Goal: Transaction & Acquisition: Purchase product/service

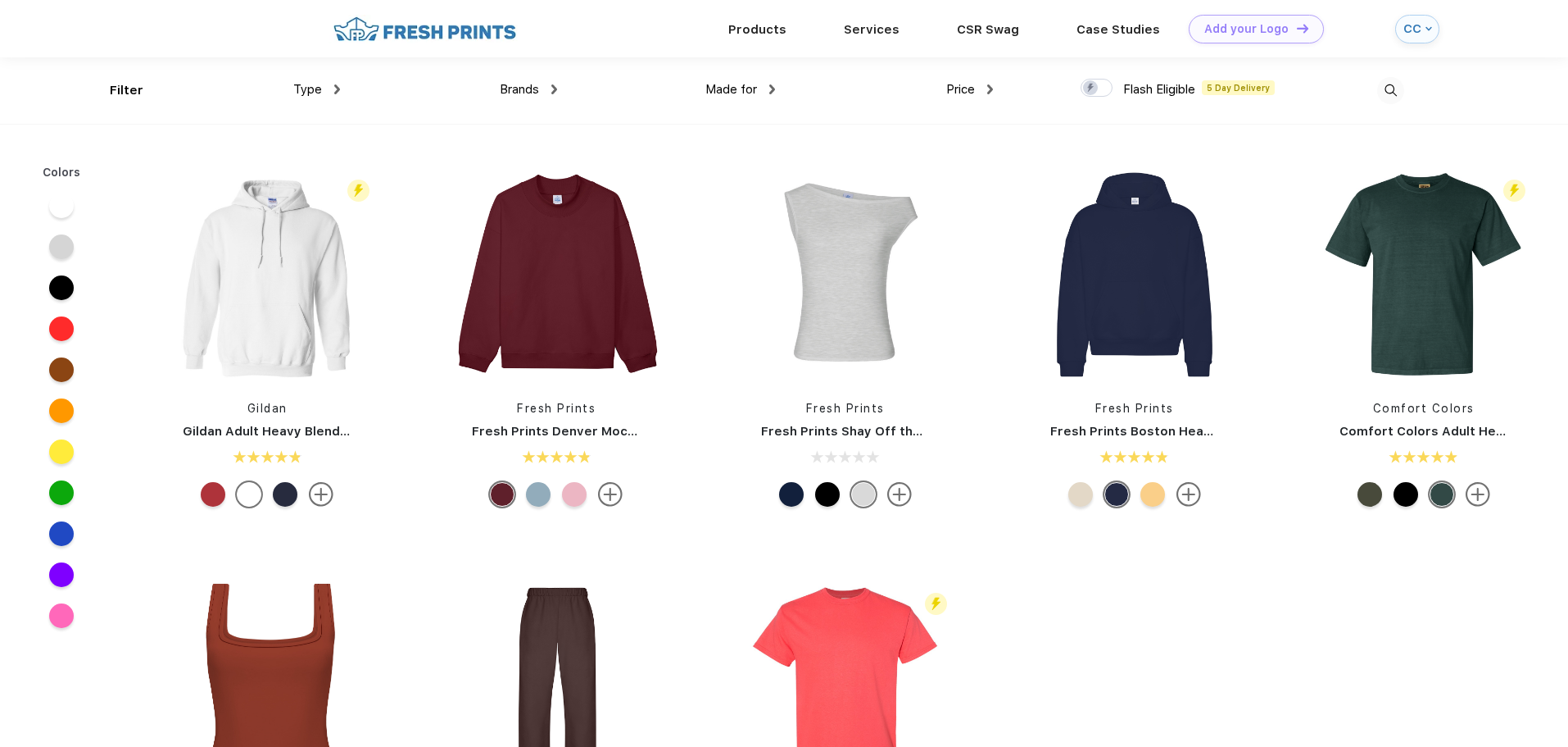
scroll to position [1, 0]
click at [328, 83] on div "Type" at bounding box center [316, 89] width 46 height 19
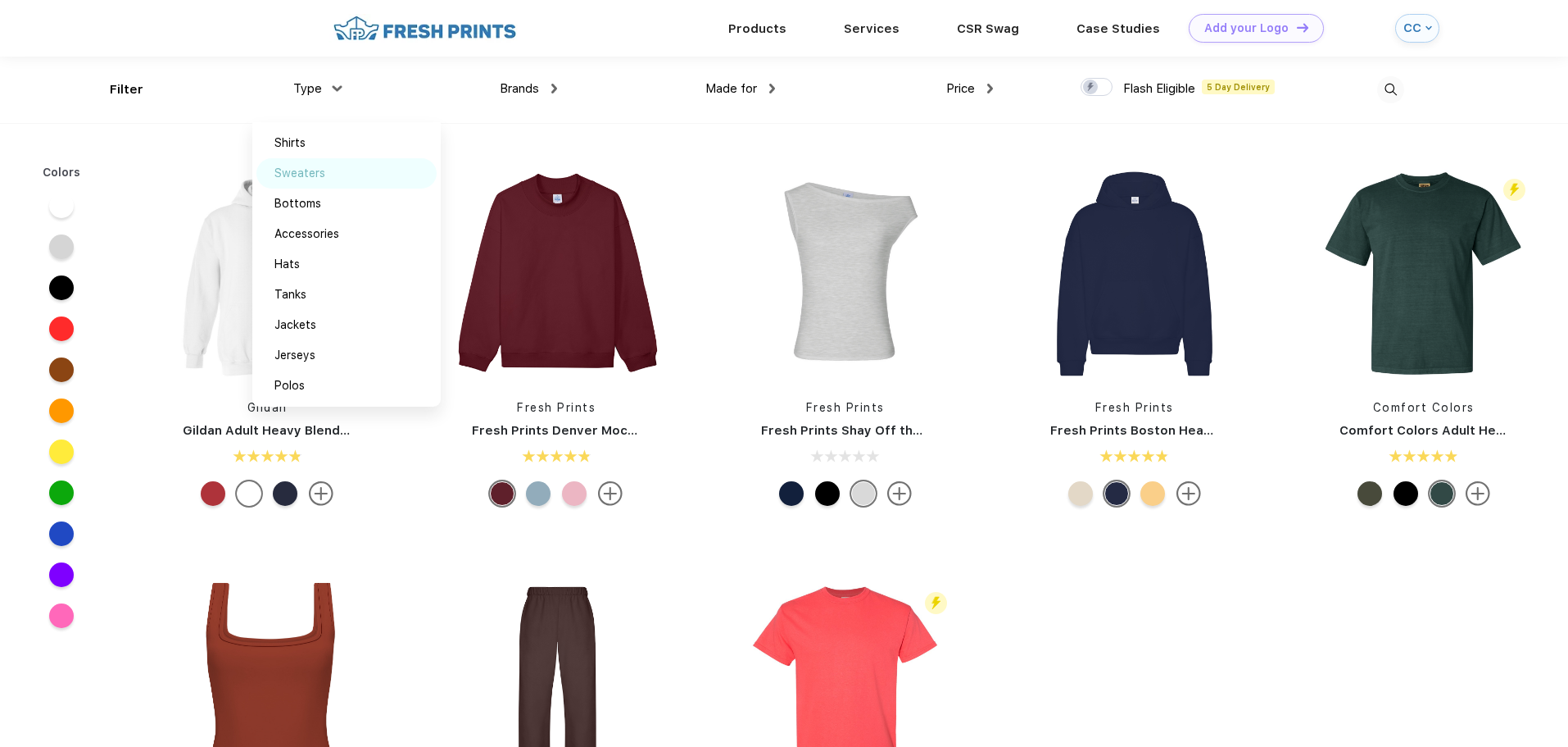
click at [312, 166] on div "Sweaters" at bounding box center [300, 173] width 51 height 18
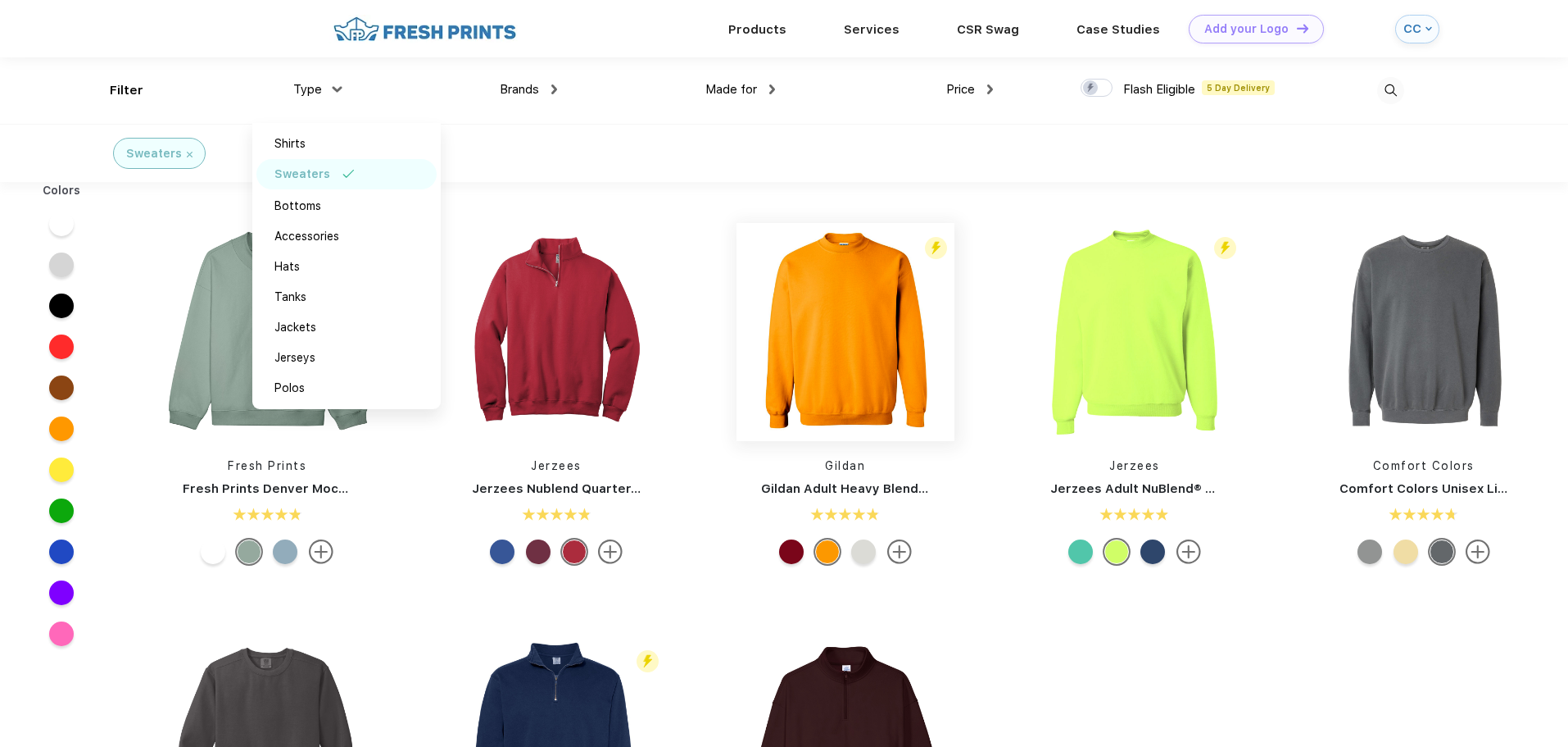
click at [831, 312] on img at bounding box center [845, 332] width 218 height 218
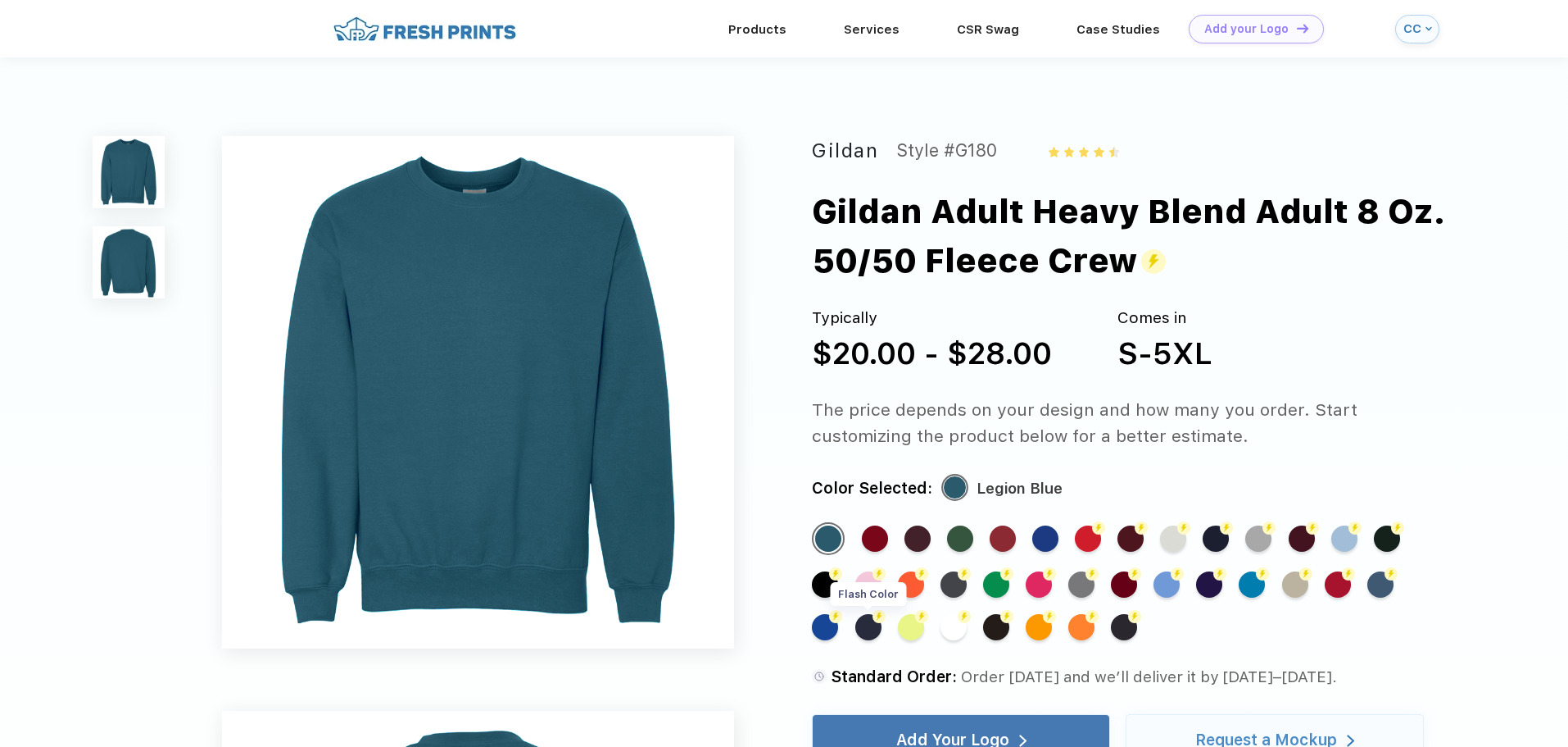
click at [873, 617] on img at bounding box center [879, 616] width 13 height 13
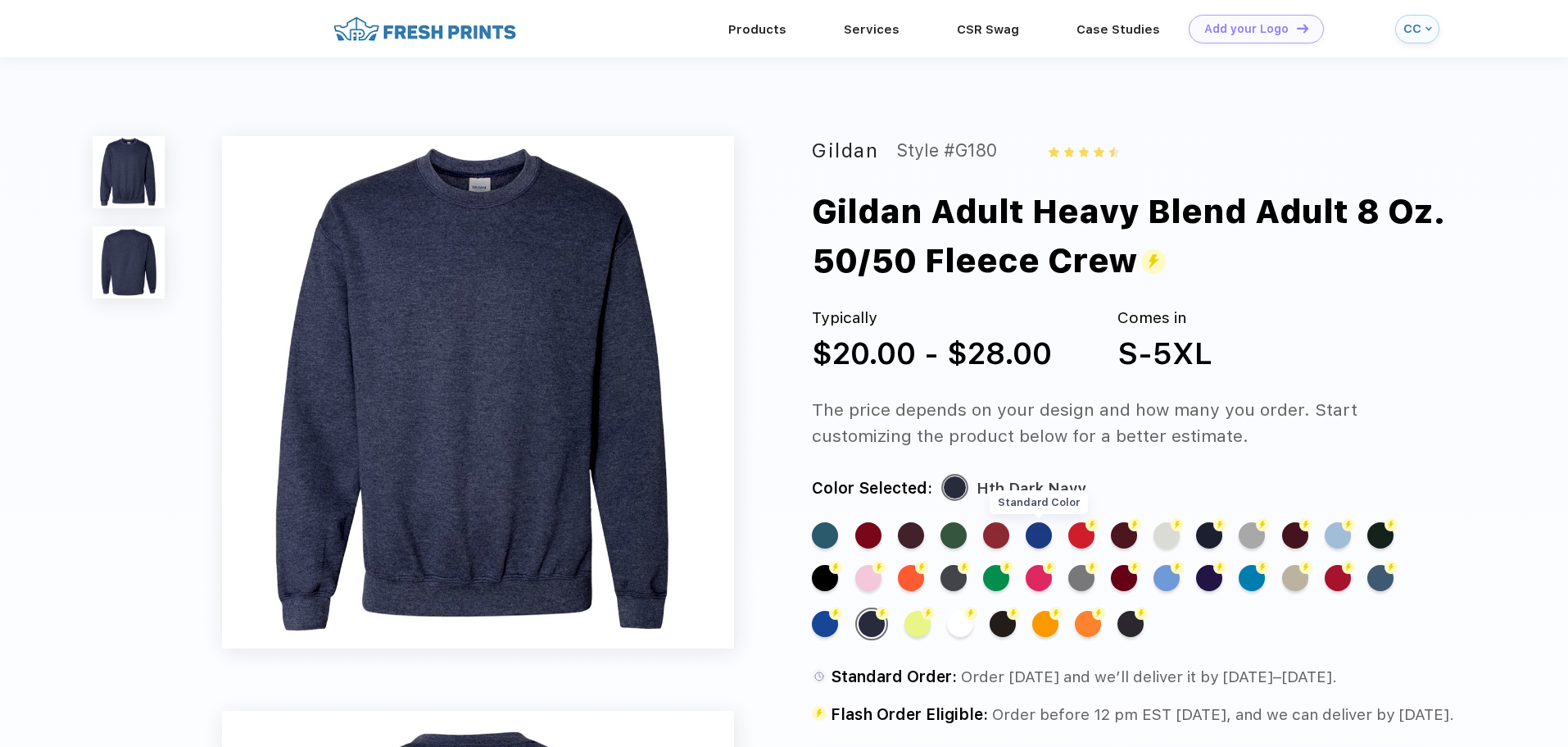
click at [1038, 532] on div "Standard Color" at bounding box center [1039, 535] width 26 height 26
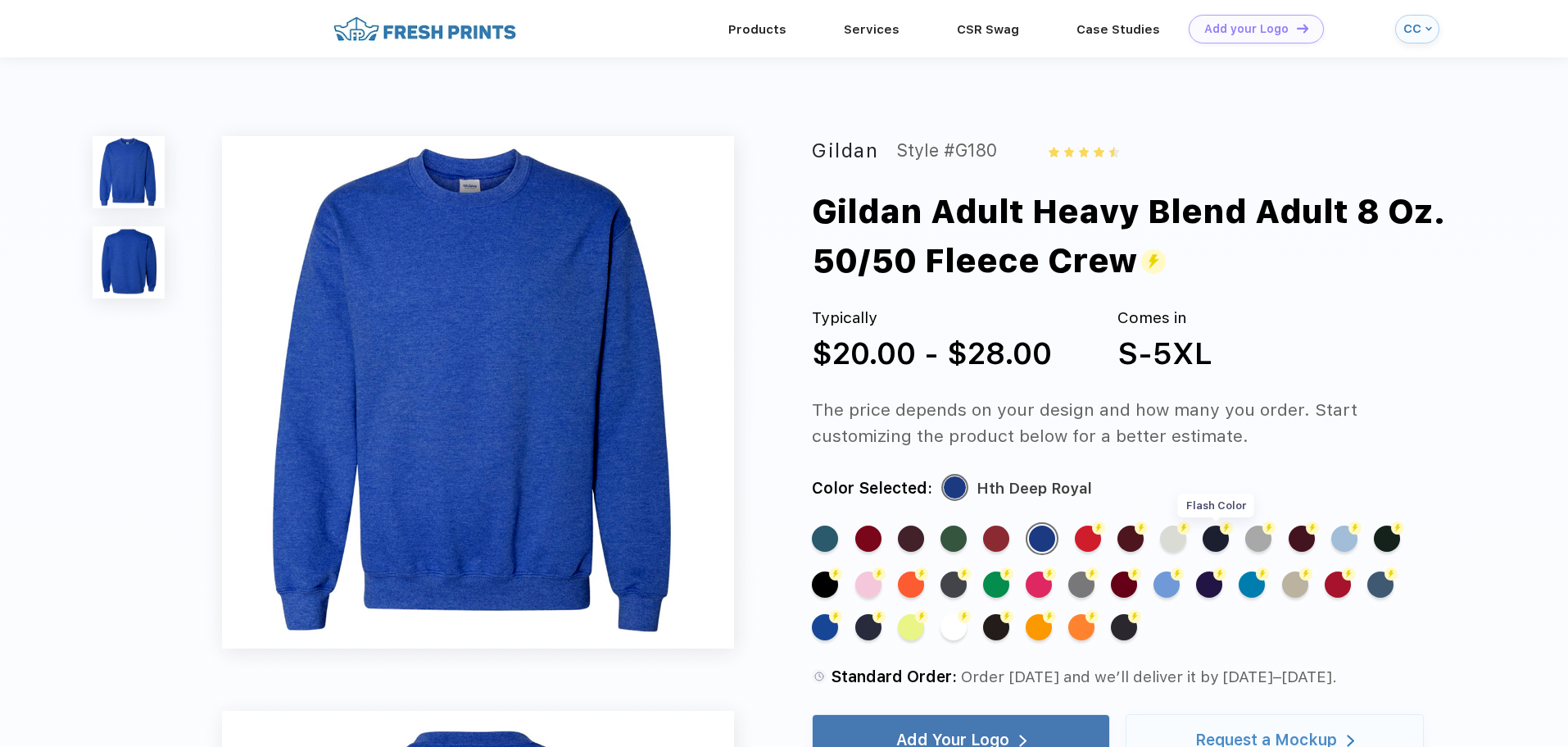
click at [1209, 532] on div "Flash Color" at bounding box center [1216, 539] width 26 height 26
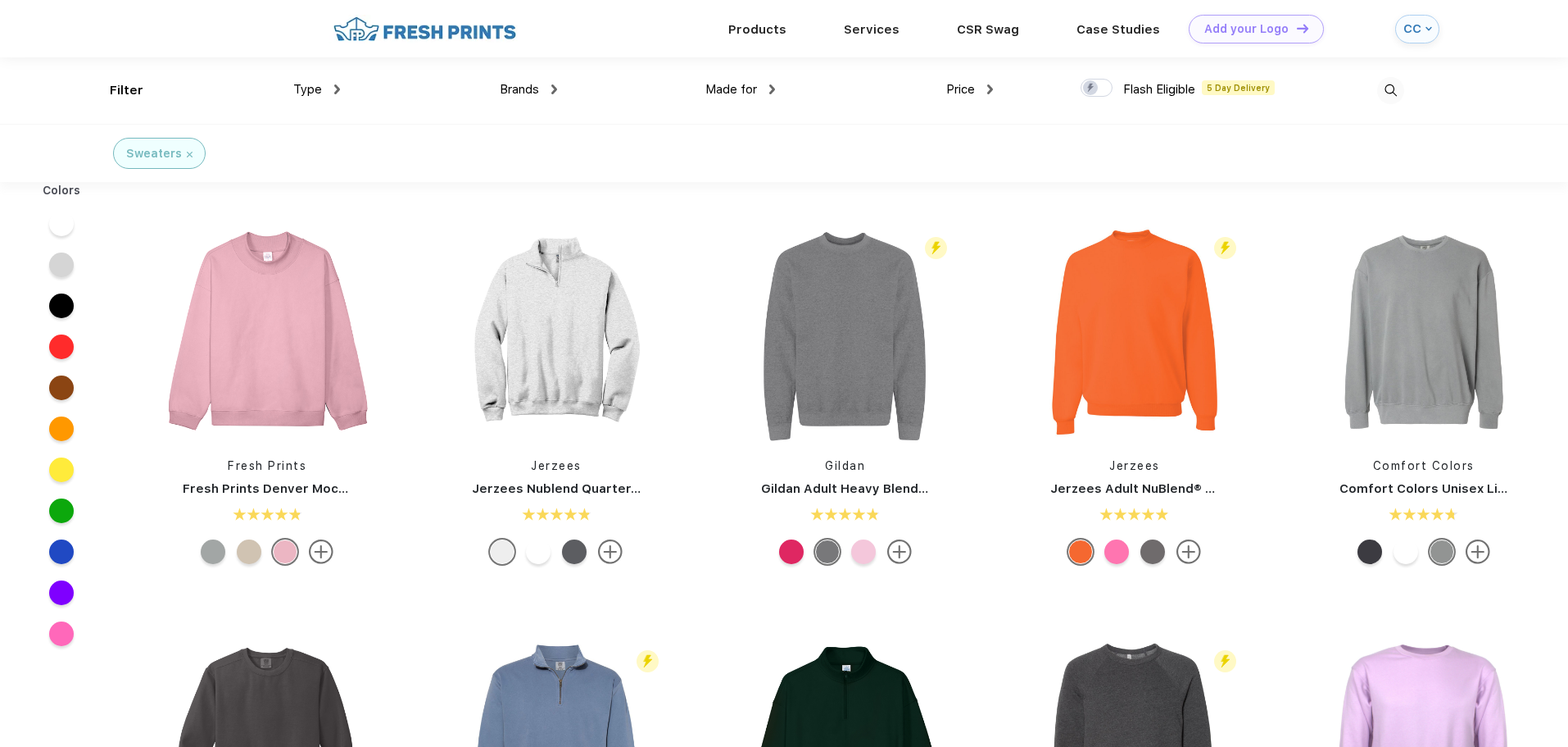
click at [1410, 275] on img at bounding box center [1424, 332] width 218 height 218
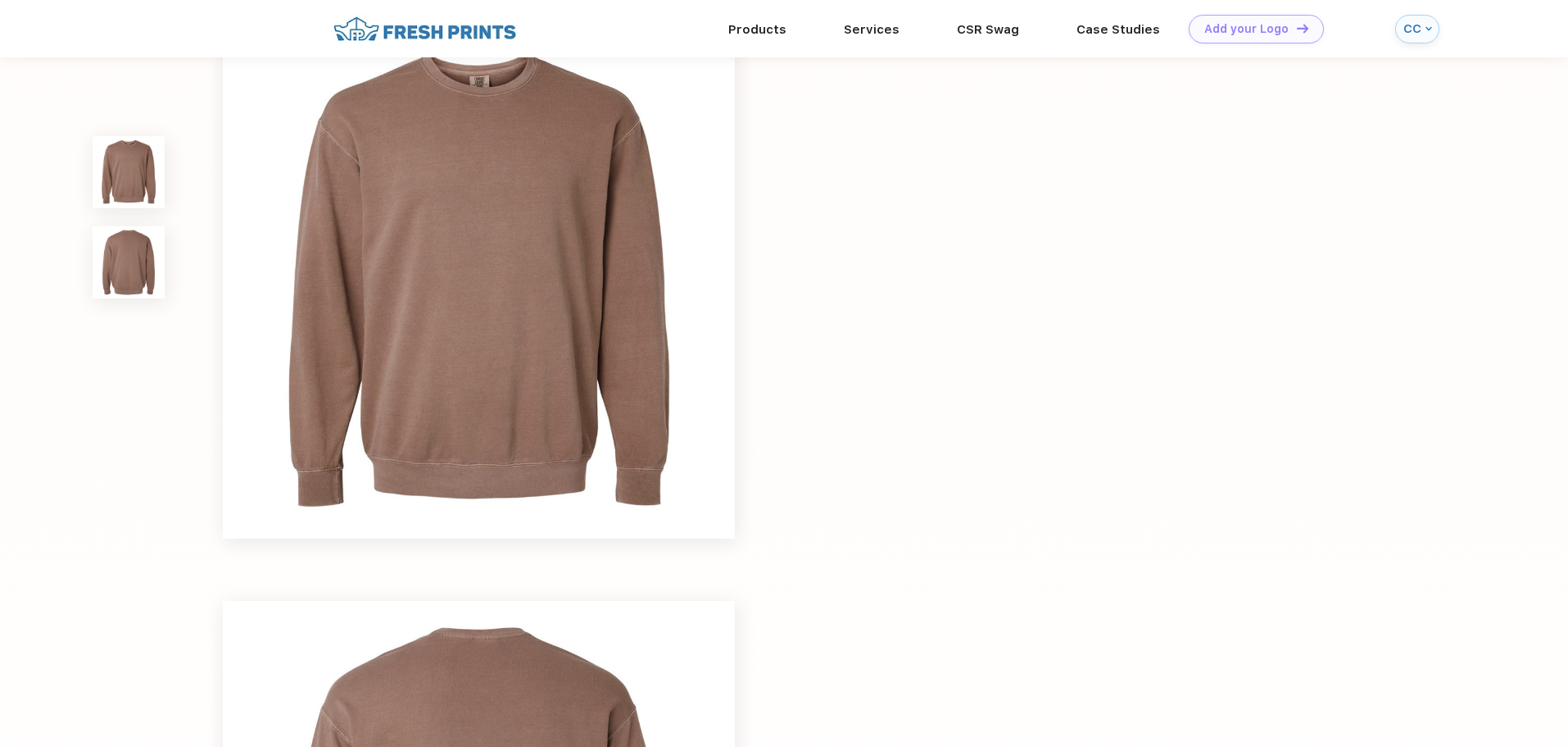
scroll to position [82, 0]
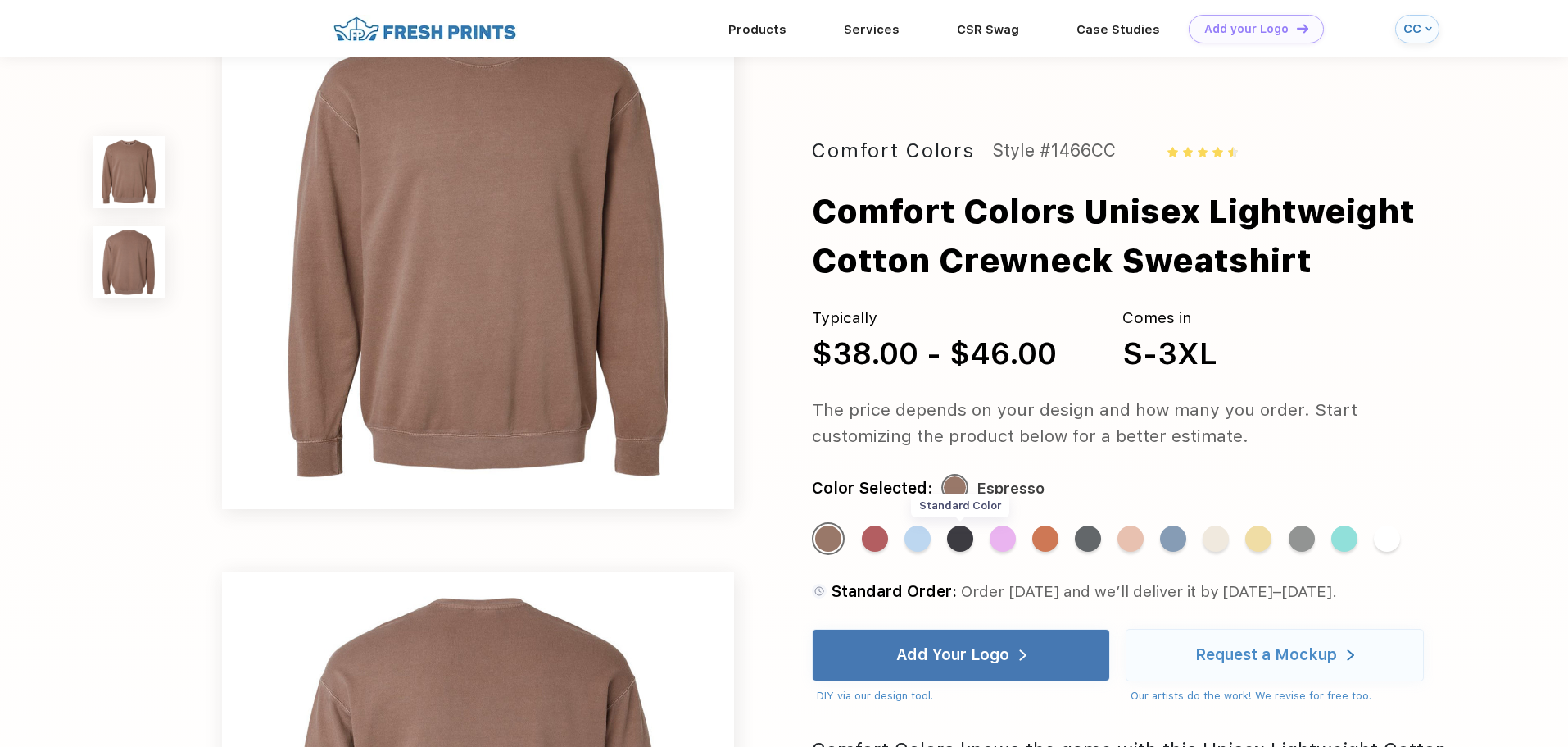
click at [969, 541] on div "Standard Color" at bounding box center [960, 539] width 26 height 26
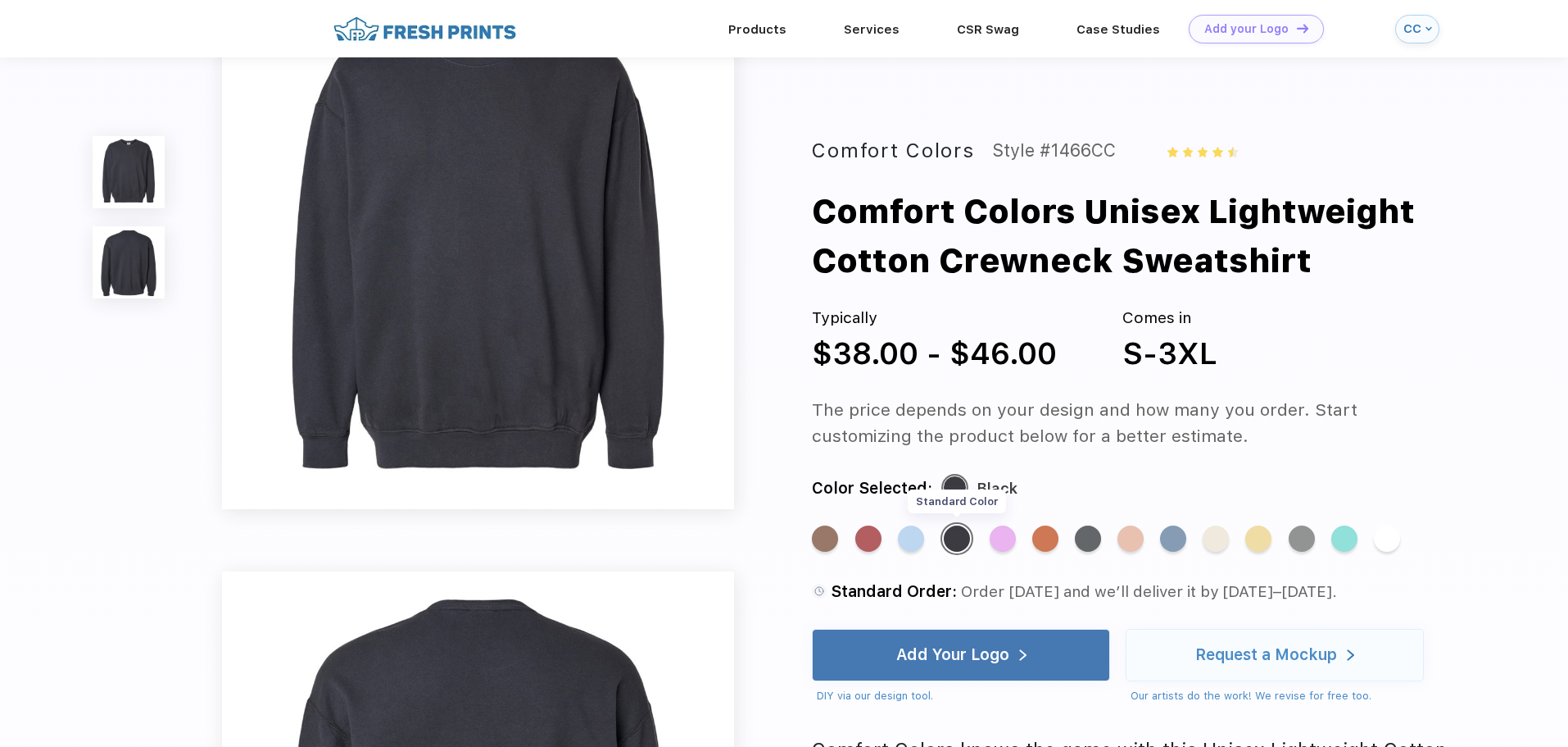
scroll to position [0, 0]
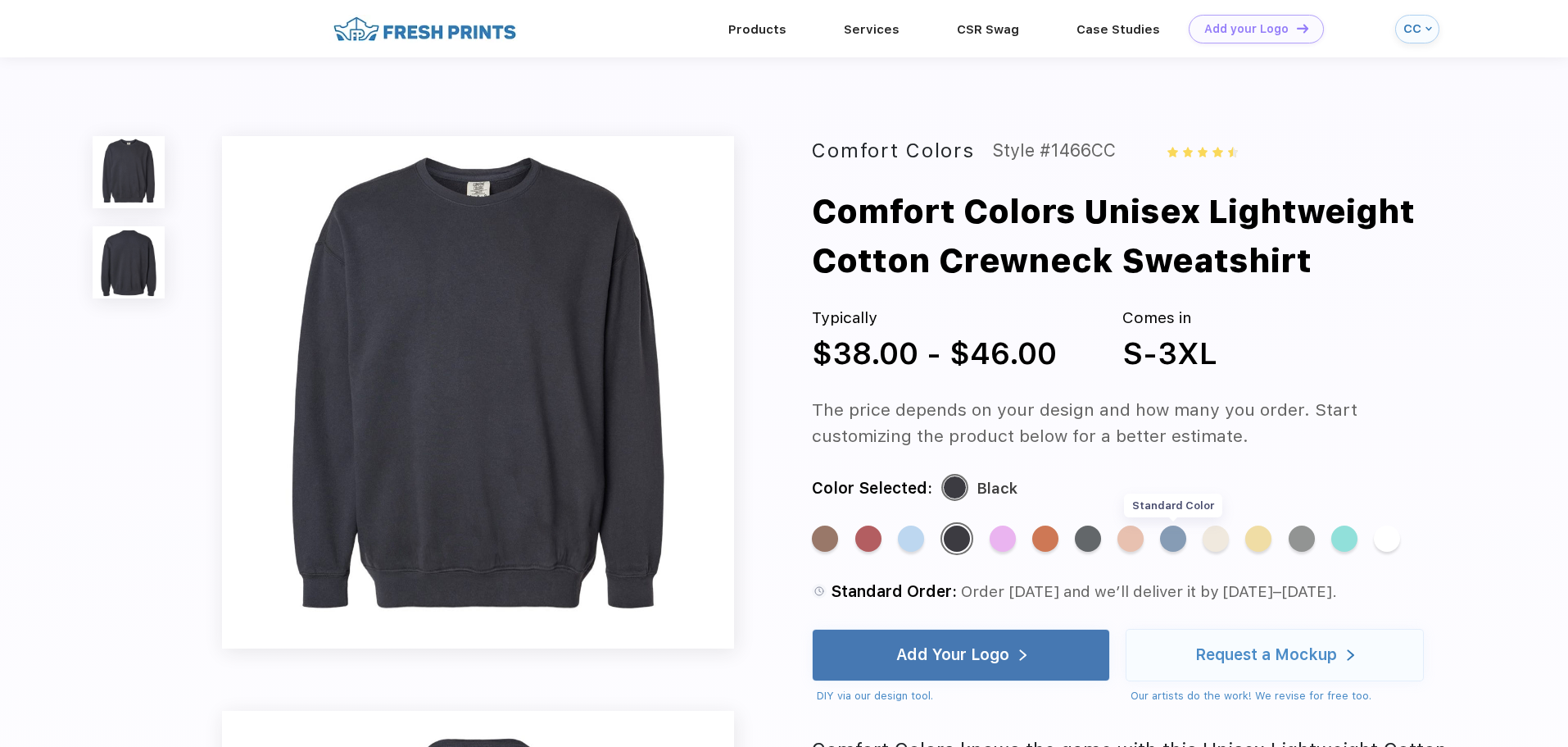
click at [1166, 538] on div "Standard Color" at bounding box center [1173, 539] width 26 height 26
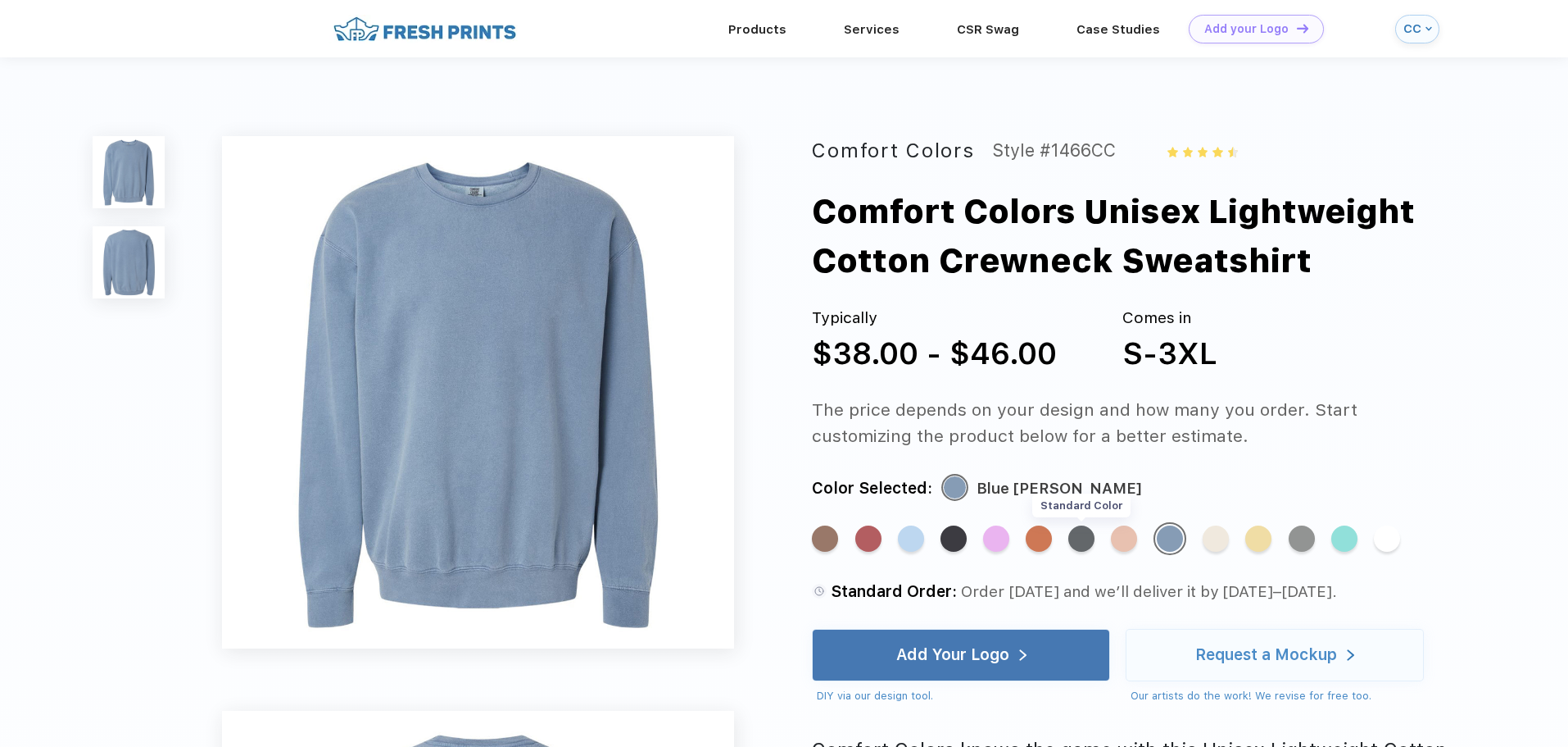
click at [1090, 537] on div "Standard Color" at bounding box center [1082, 539] width 26 height 26
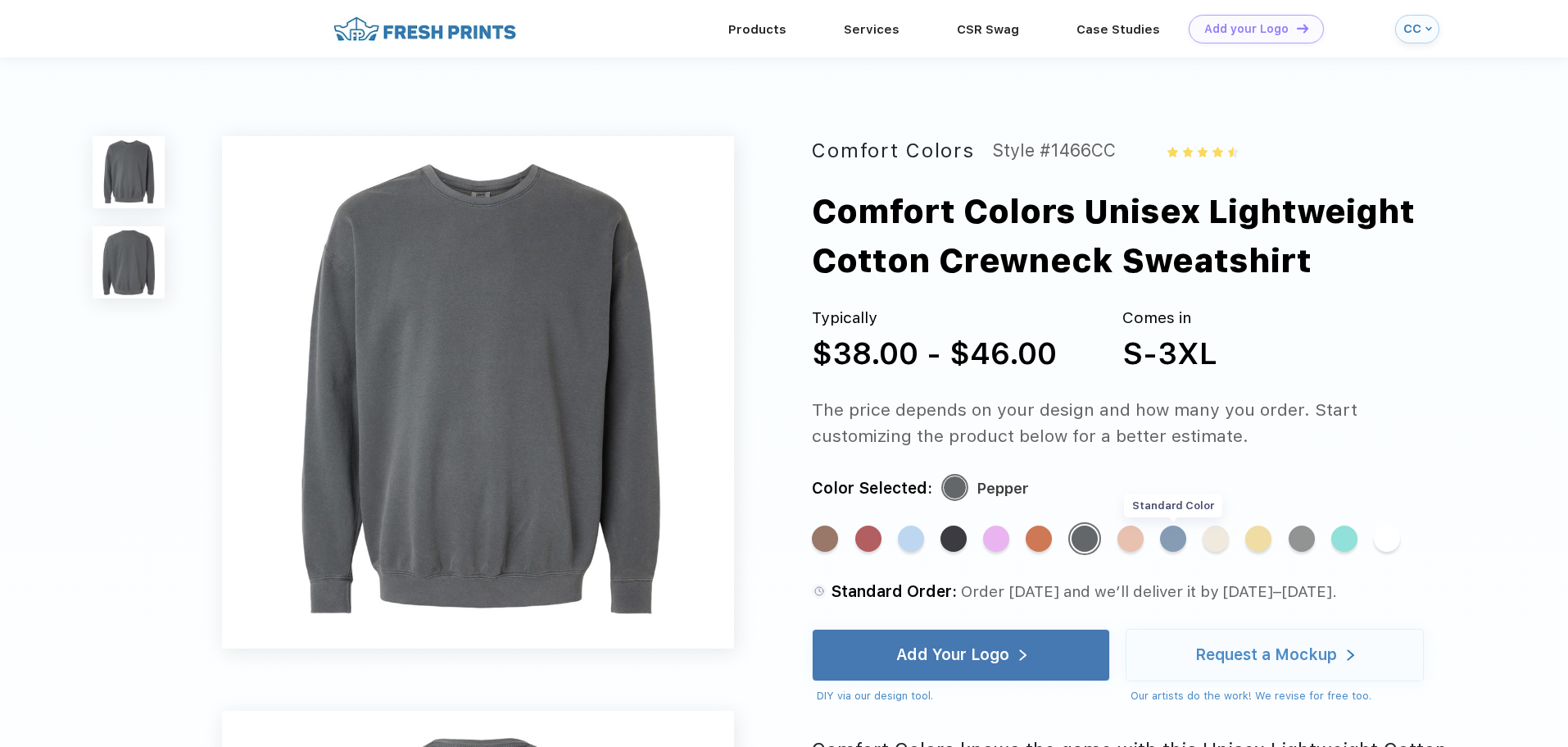
click at [1170, 536] on div "Standard Color" at bounding box center [1173, 539] width 26 height 26
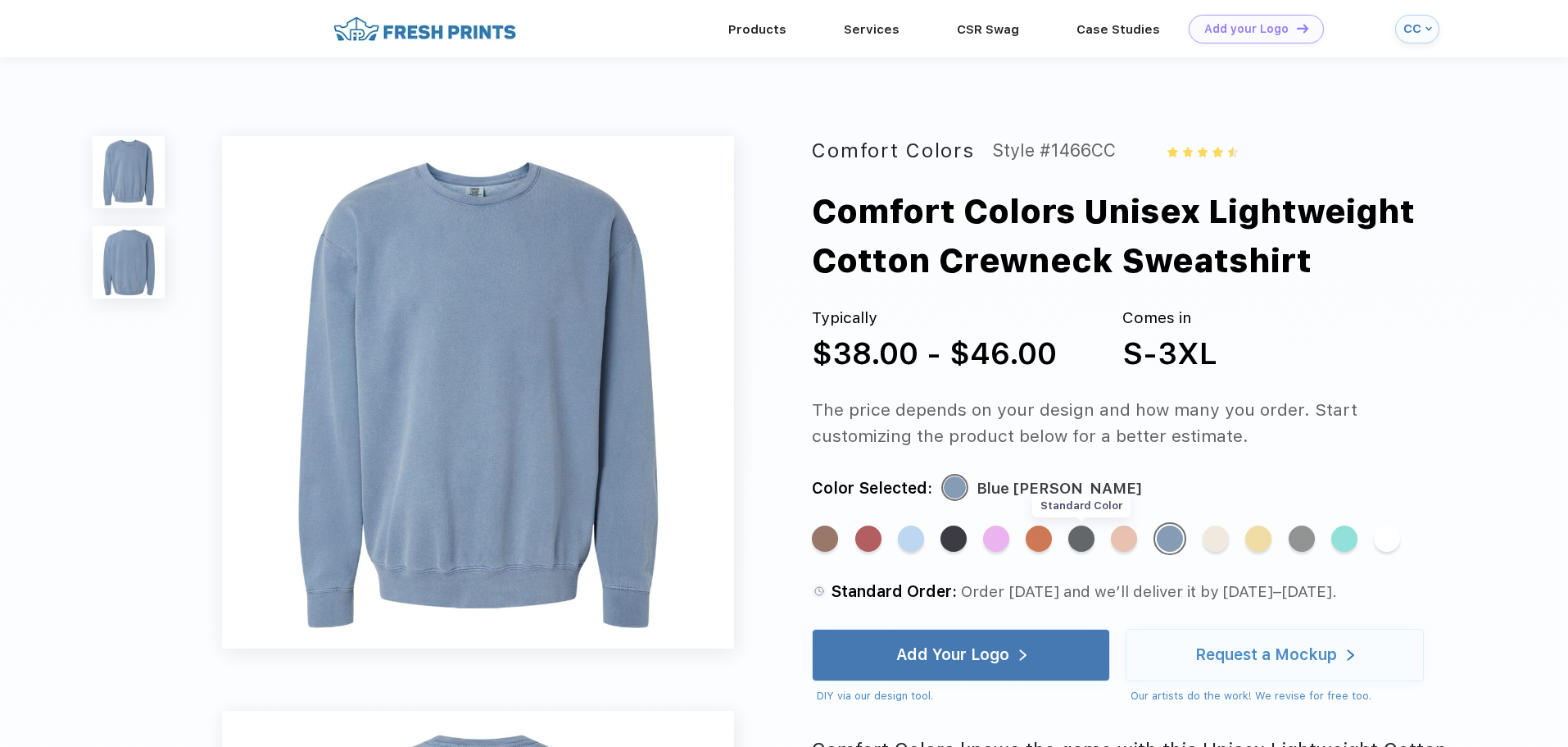
click at [1090, 537] on div "Standard Color" at bounding box center [1082, 539] width 26 height 26
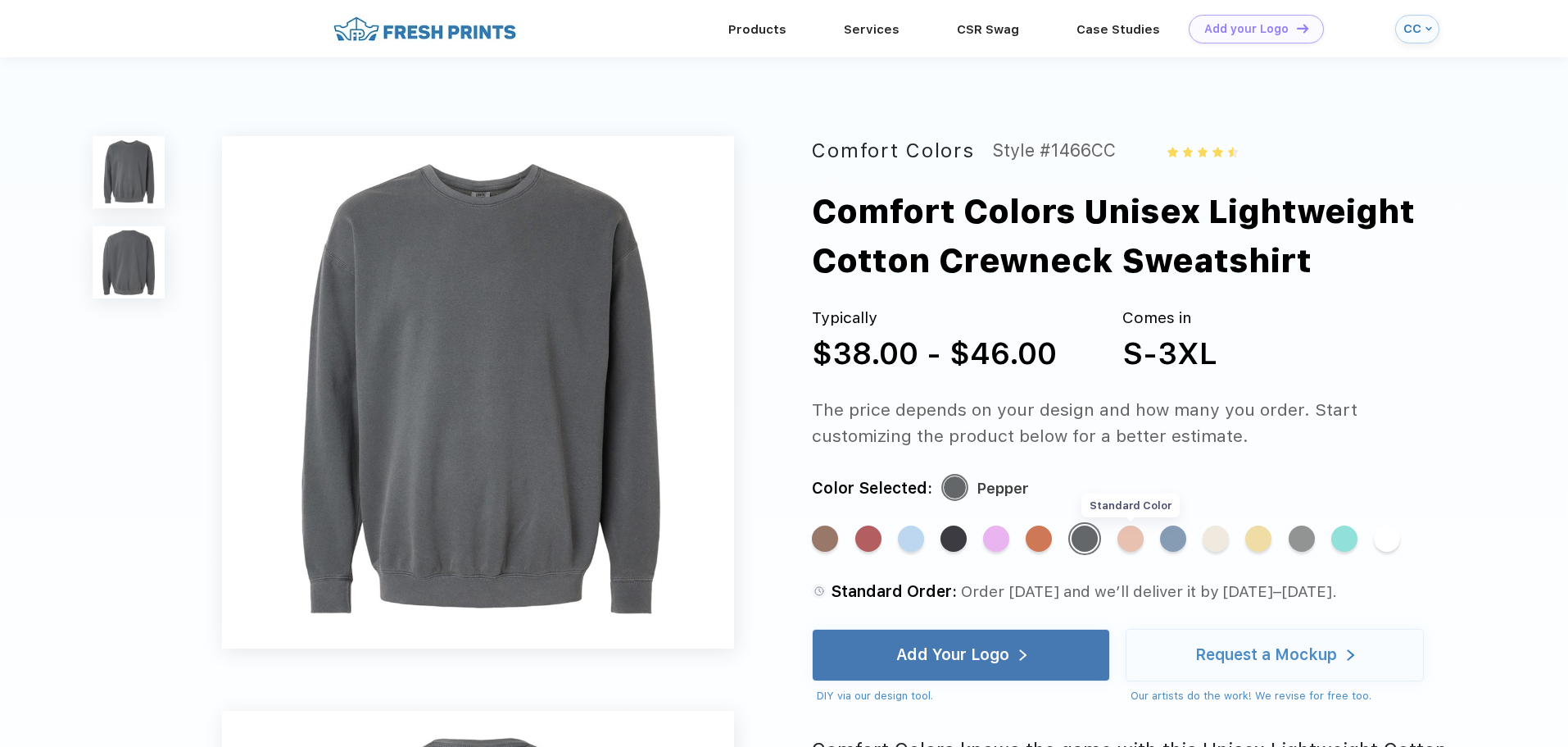
click at [1129, 537] on div "Standard Color" at bounding box center [1131, 539] width 26 height 26
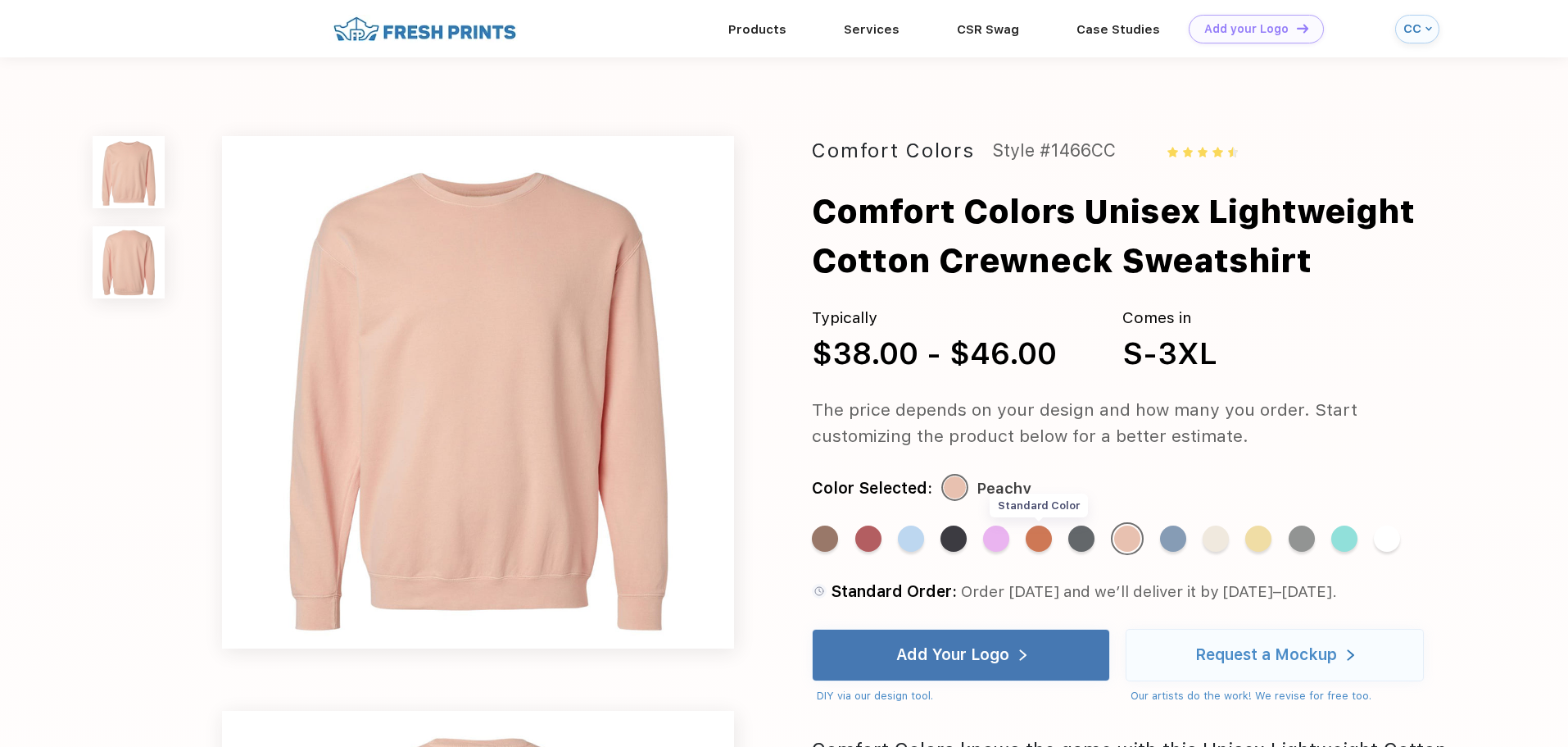
click at [1035, 535] on div "Standard Color" at bounding box center [1039, 539] width 26 height 26
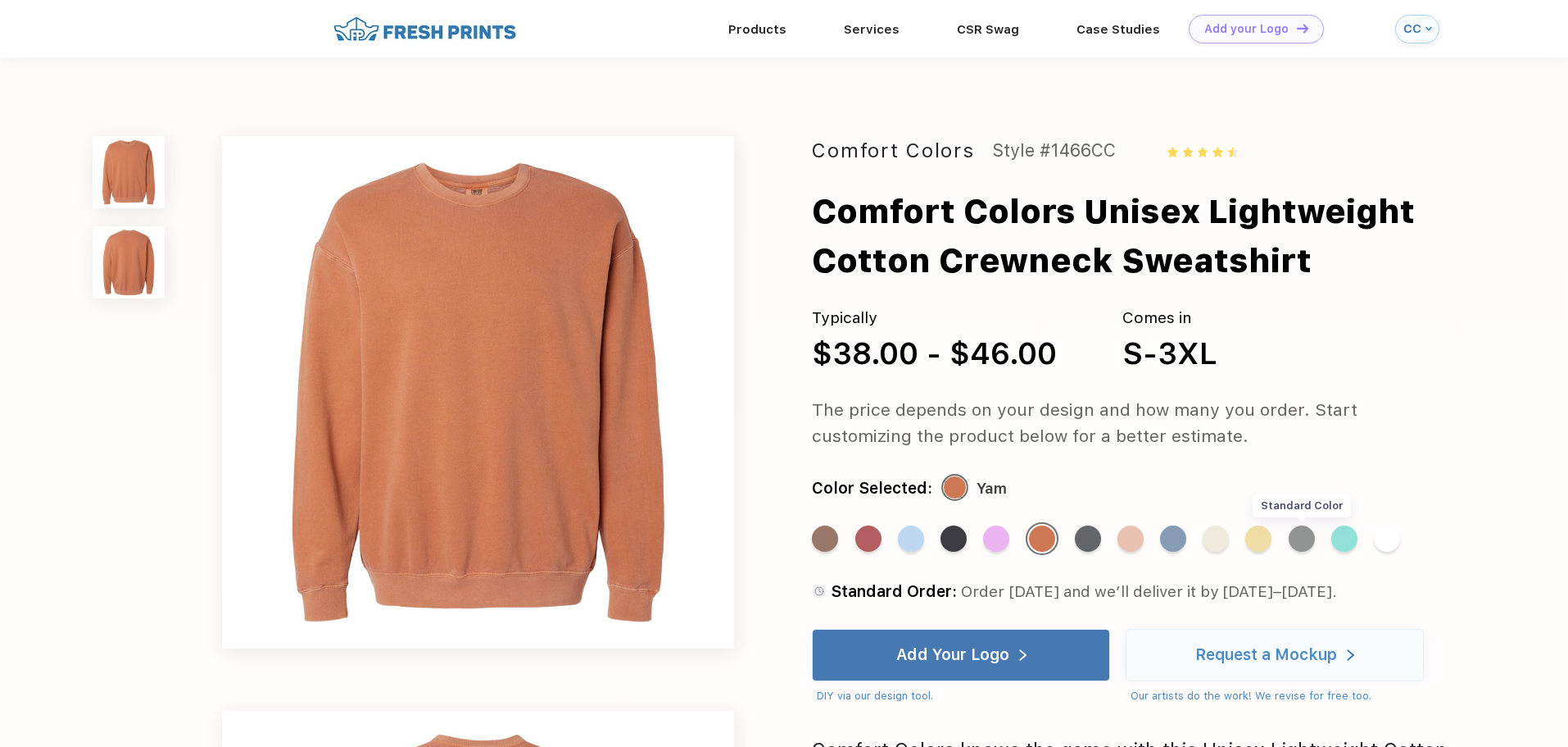
click at [1311, 536] on div "Standard Color" at bounding box center [1302, 539] width 26 height 26
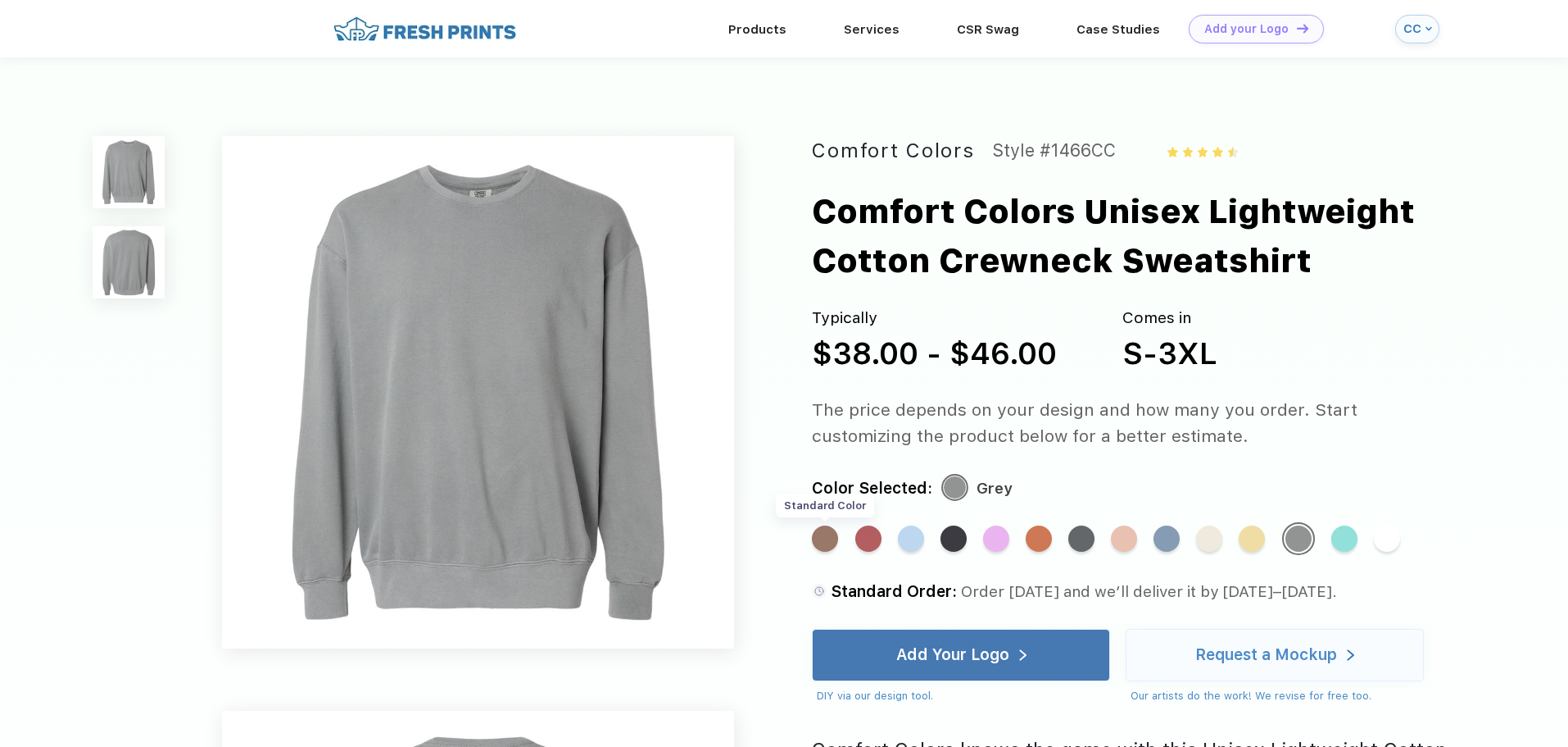
click at [826, 543] on div "Standard Color" at bounding box center [826, 539] width 26 height 26
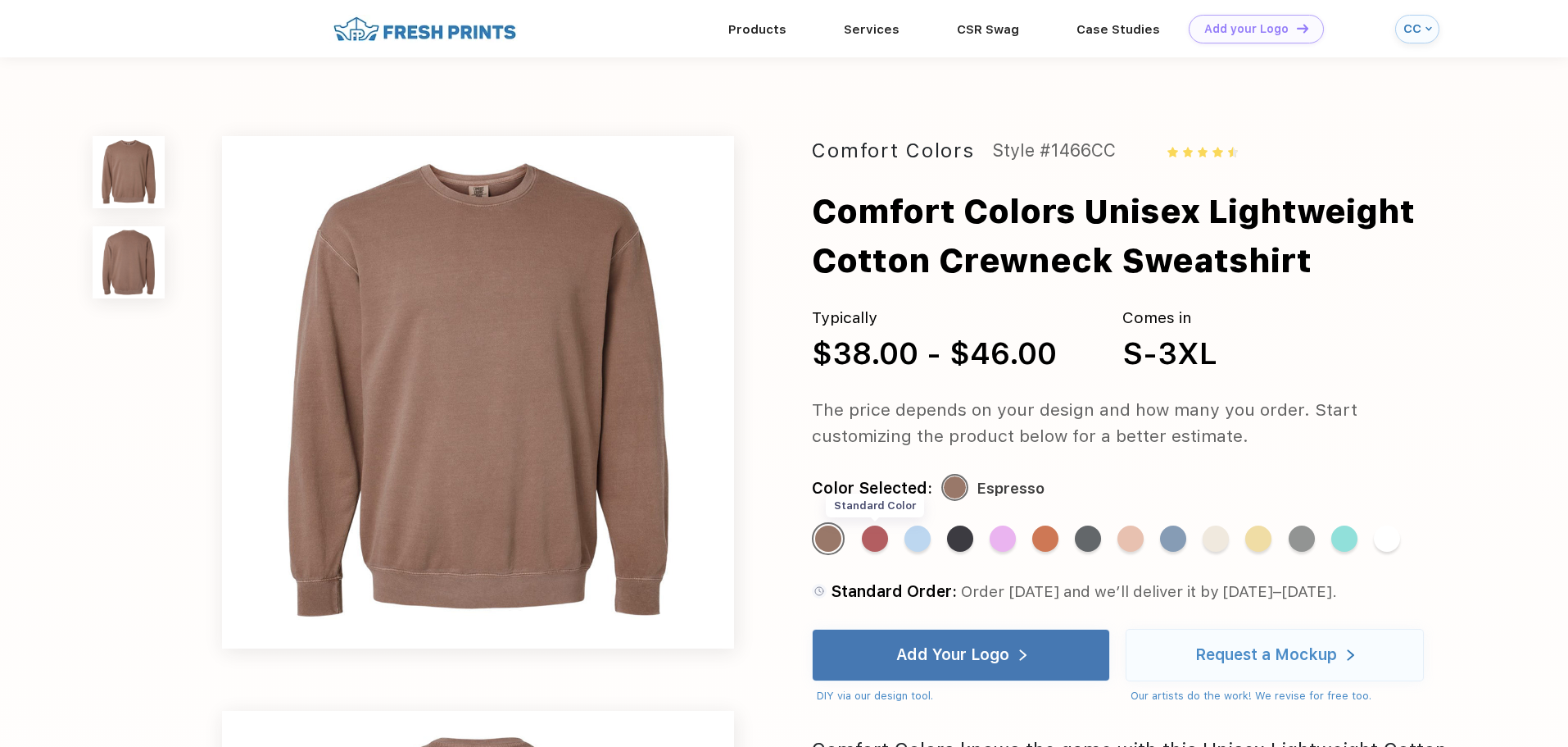
click at [869, 543] on div "Standard Color" at bounding box center [875, 539] width 26 height 26
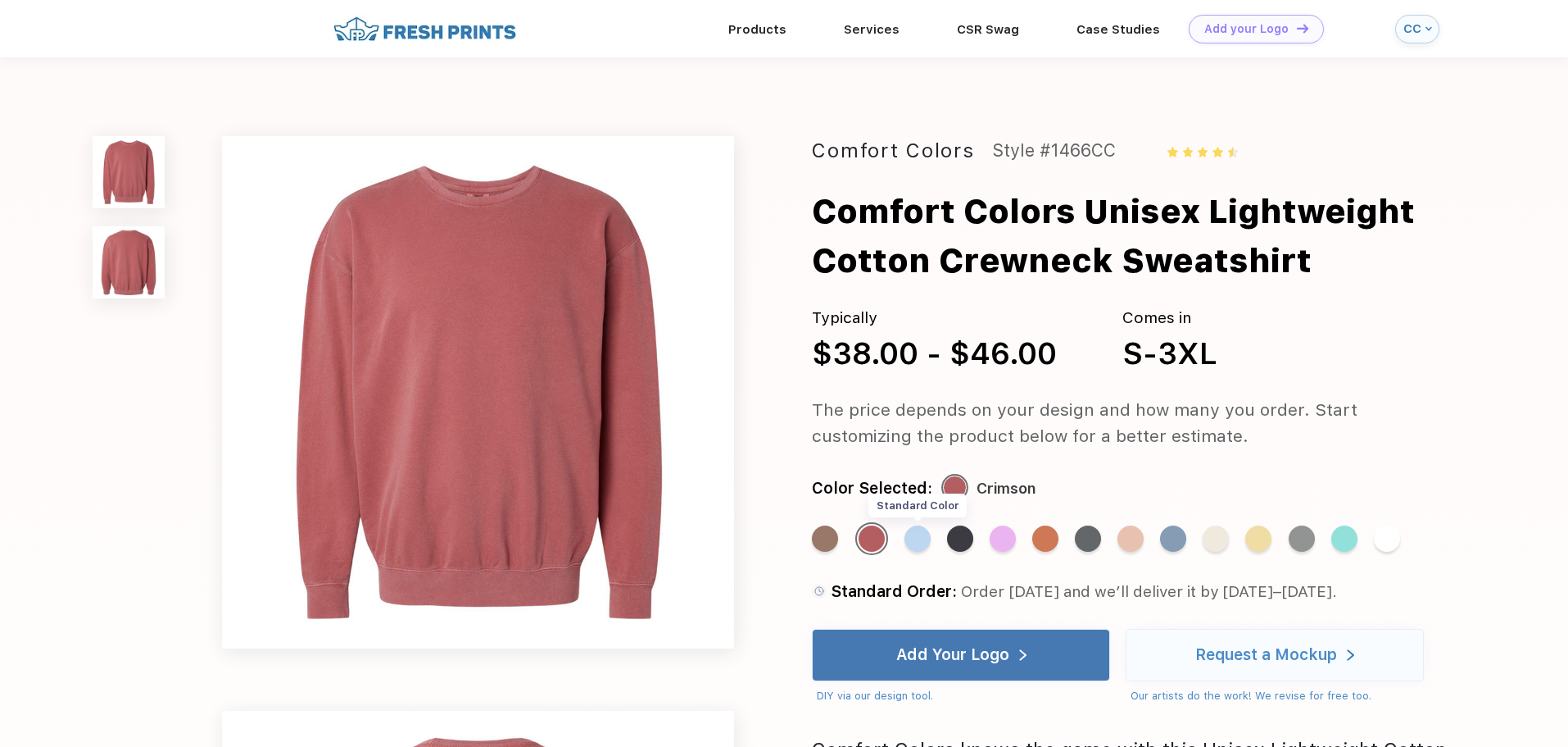
click at [918, 542] on div "Standard Color" at bounding box center [918, 539] width 26 height 26
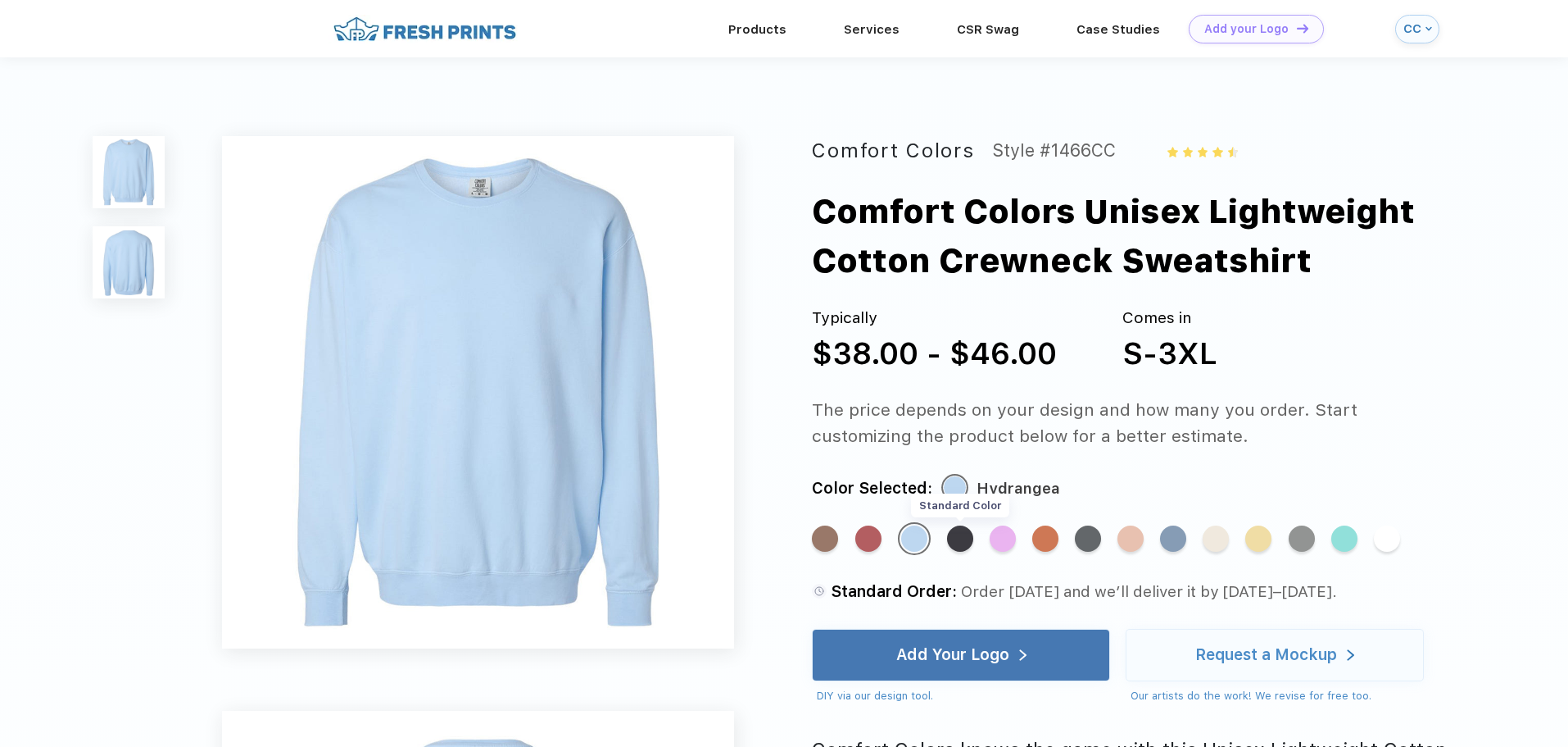
click at [950, 540] on div "Standard Color" at bounding box center [960, 539] width 26 height 26
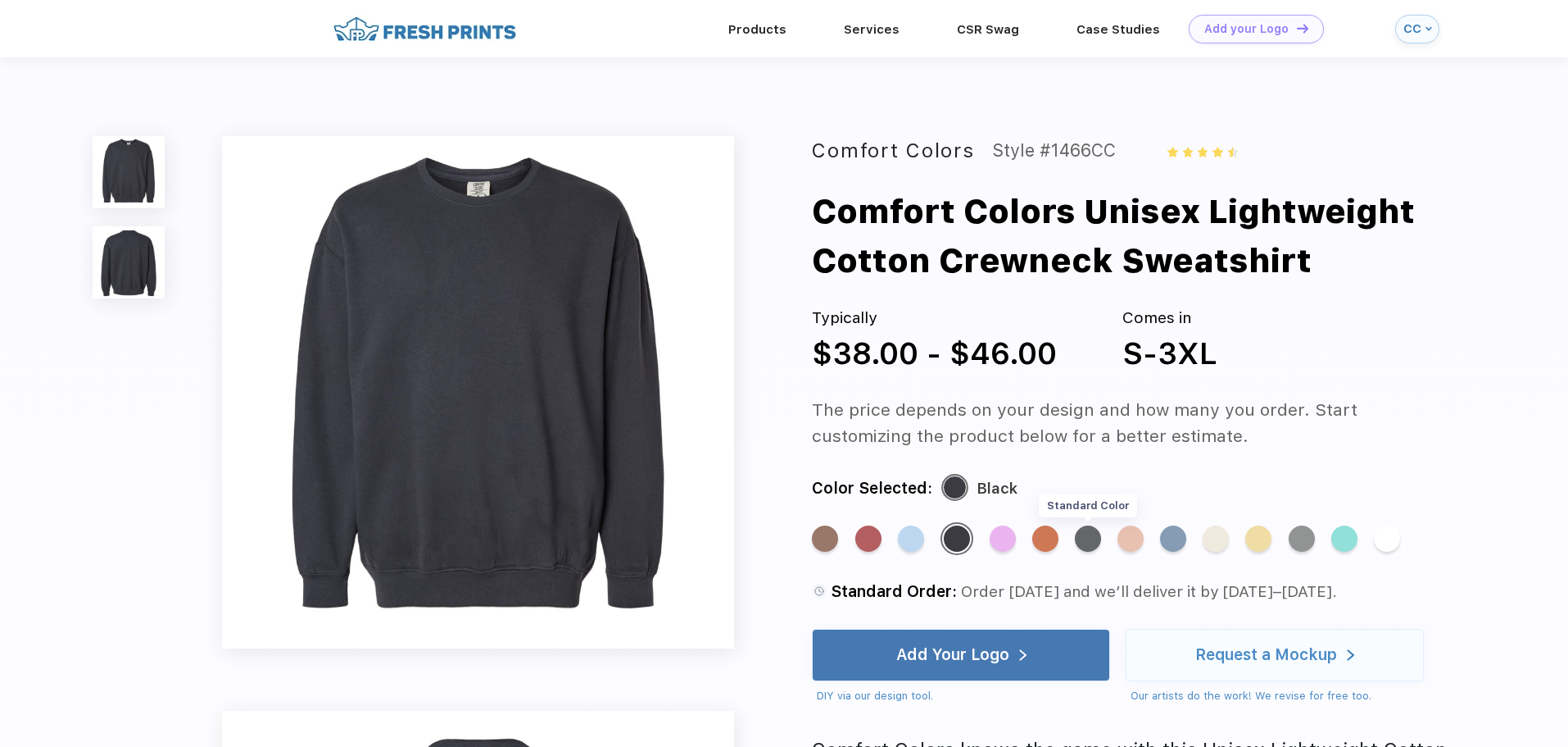
click at [1086, 536] on div "Standard Color" at bounding box center [1088, 539] width 26 height 26
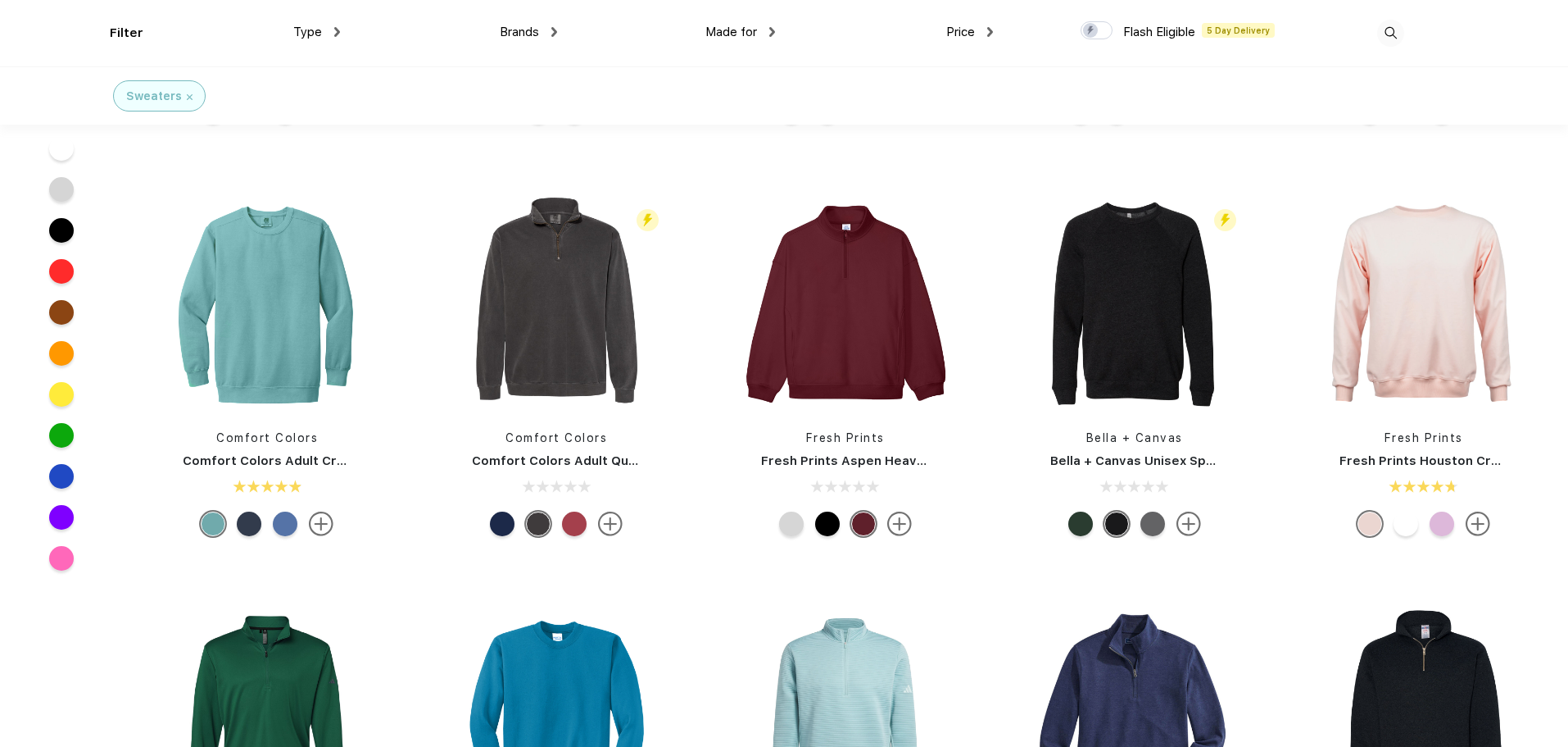
scroll to position [328, 0]
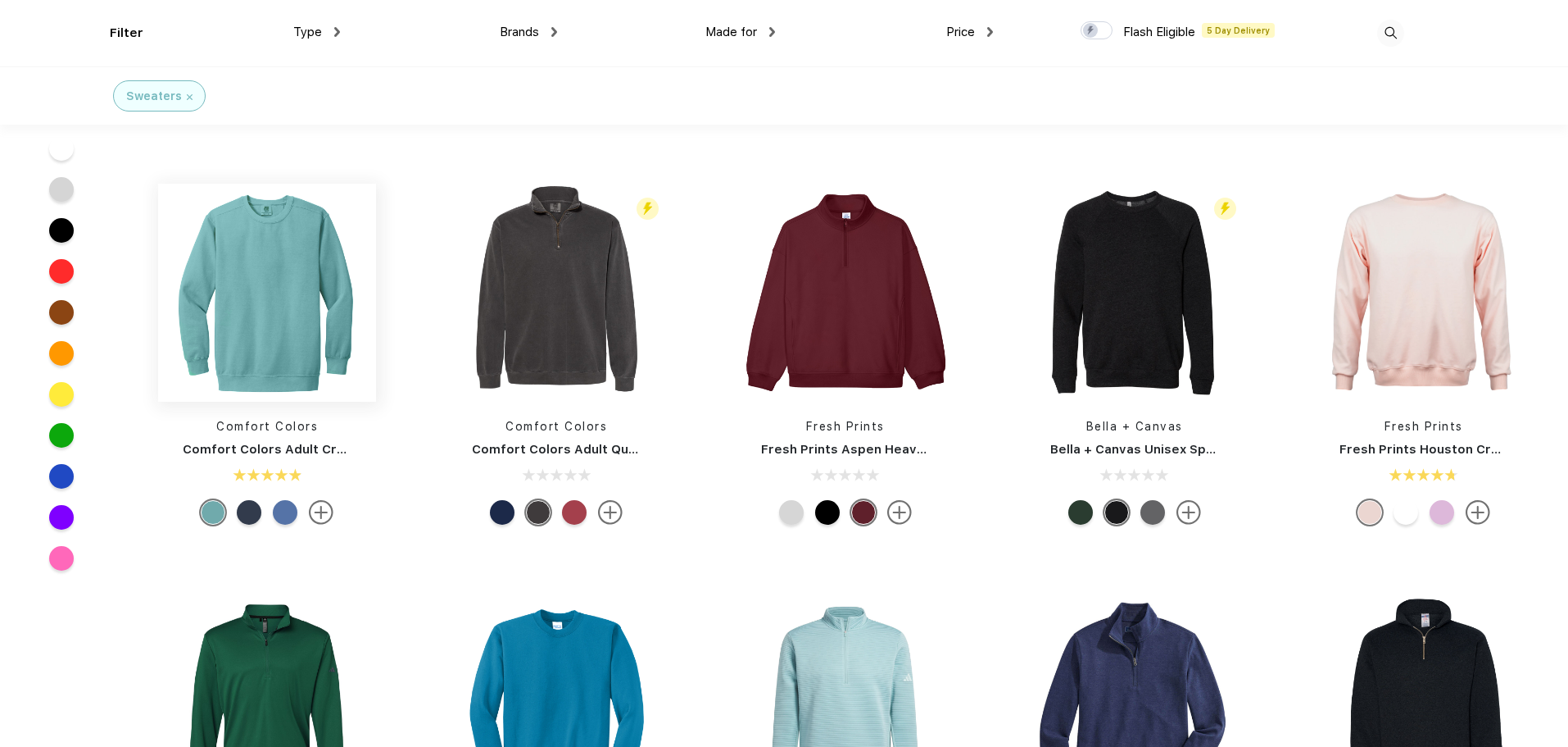
click at [263, 368] on img at bounding box center [267, 292] width 218 height 218
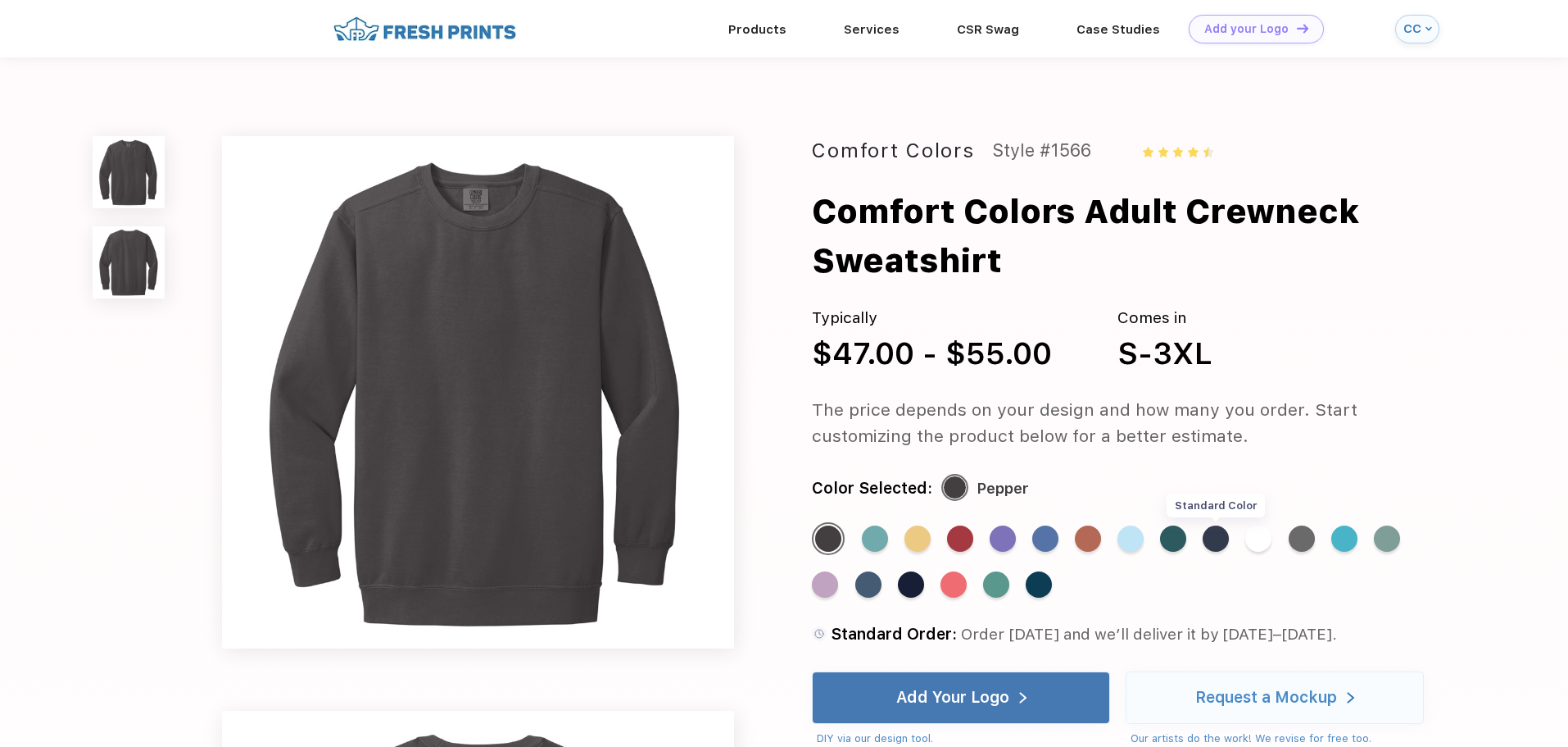
click at [1206, 537] on div "Standard Color" at bounding box center [1216, 539] width 26 height 26
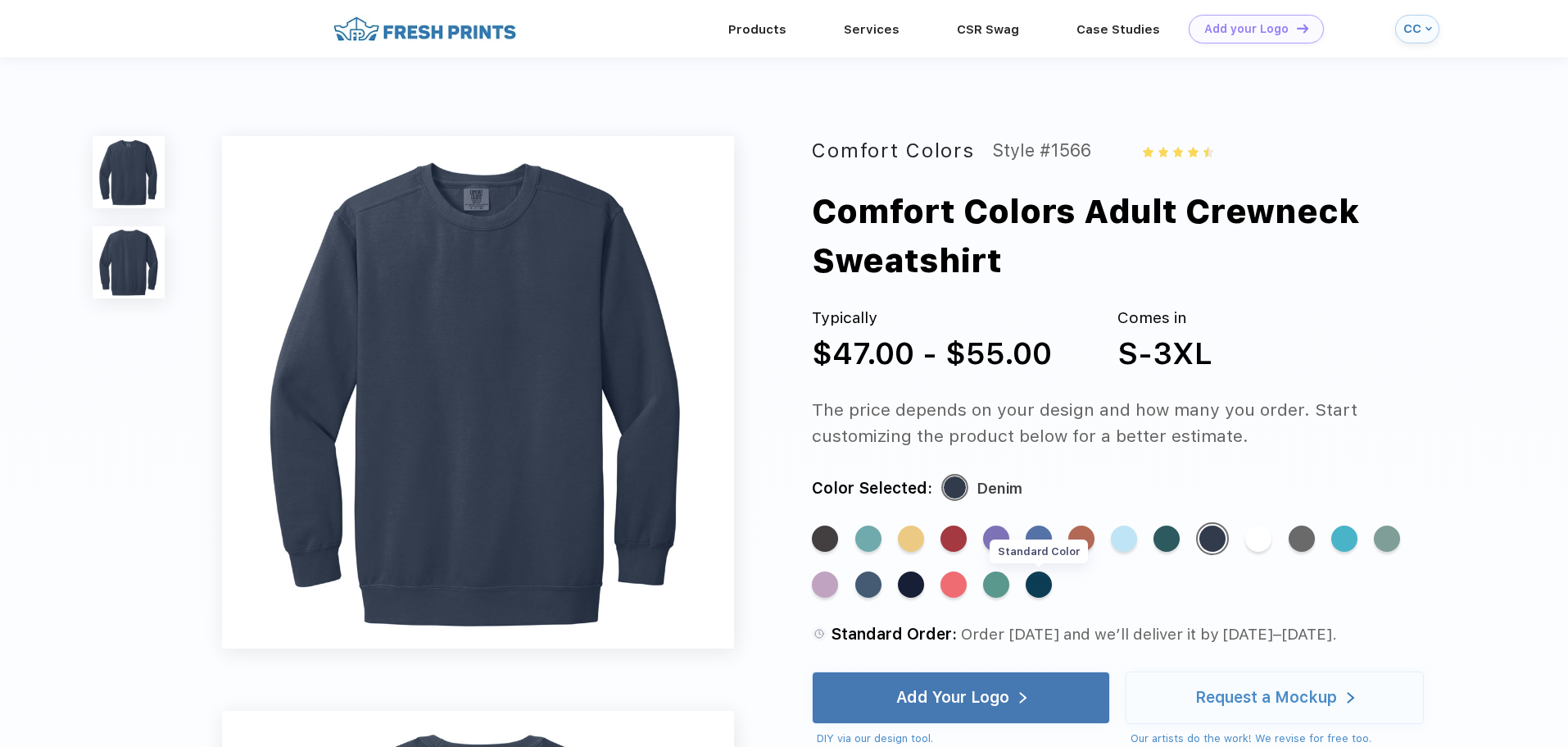
click at [1031, 582] on div "Standard Color" at bounding box center [1039, 584] width 26 height 26
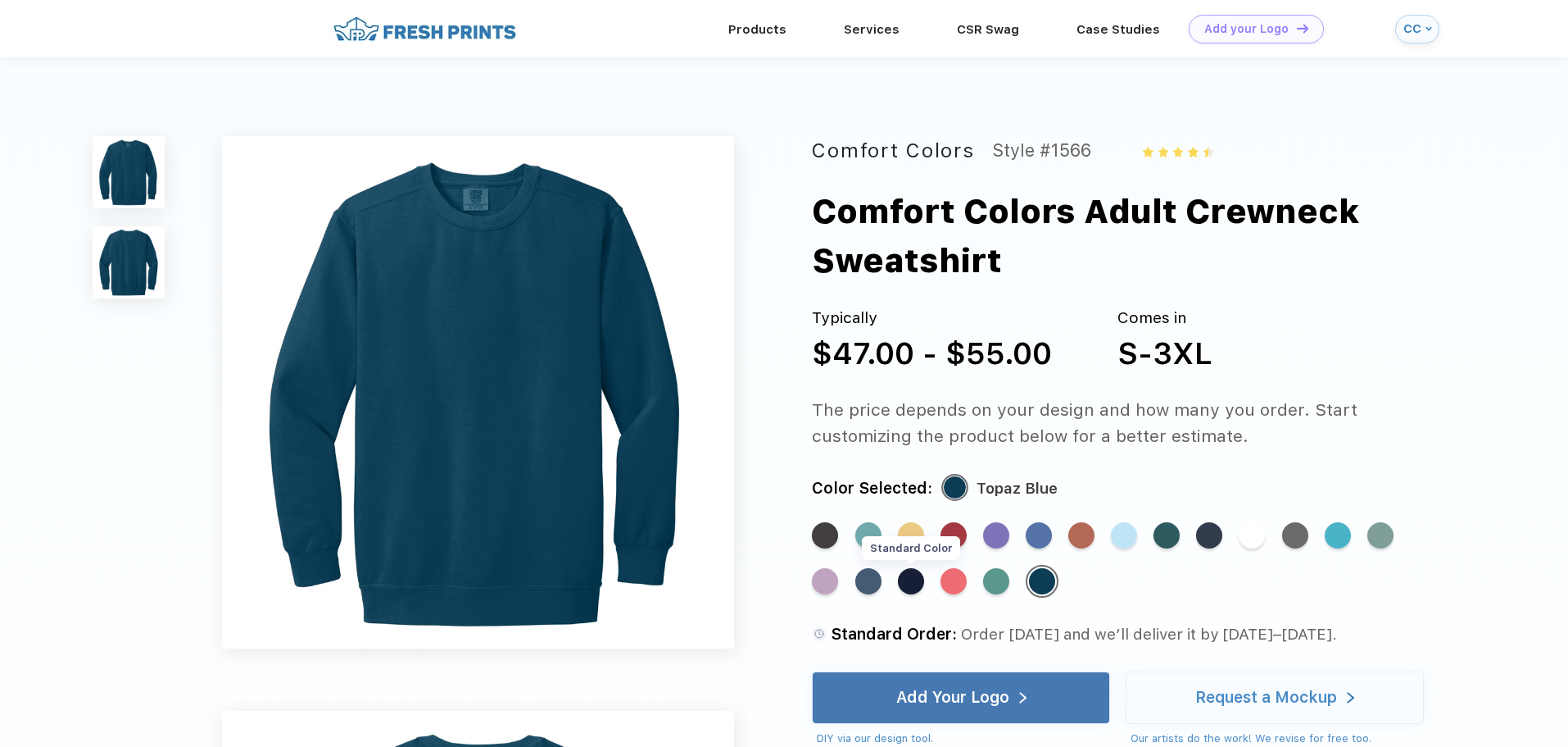
click at [910, 581] on div "Standard Color" at bounding box center [911, 581] width 26 height 26
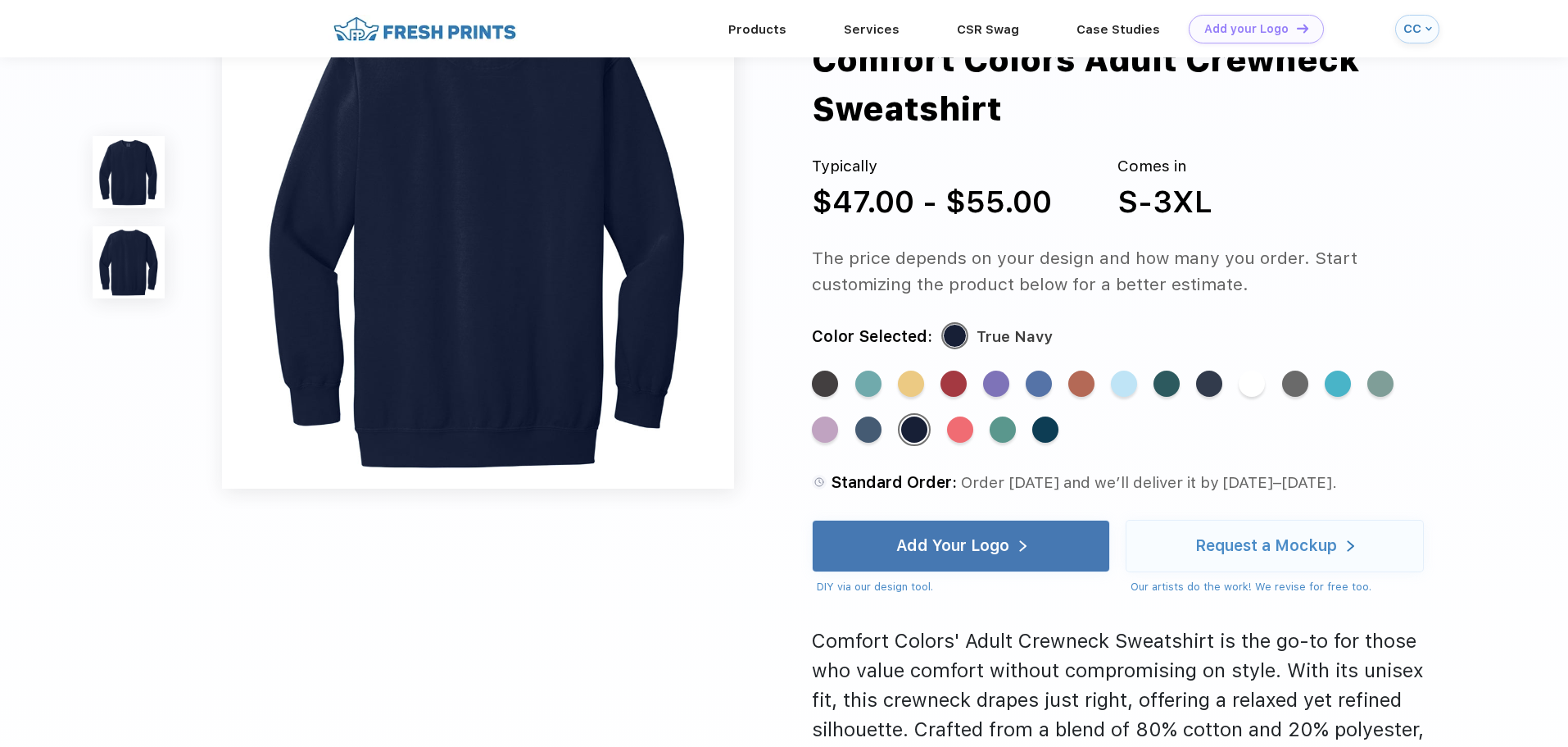
scroll to position [820, 0]
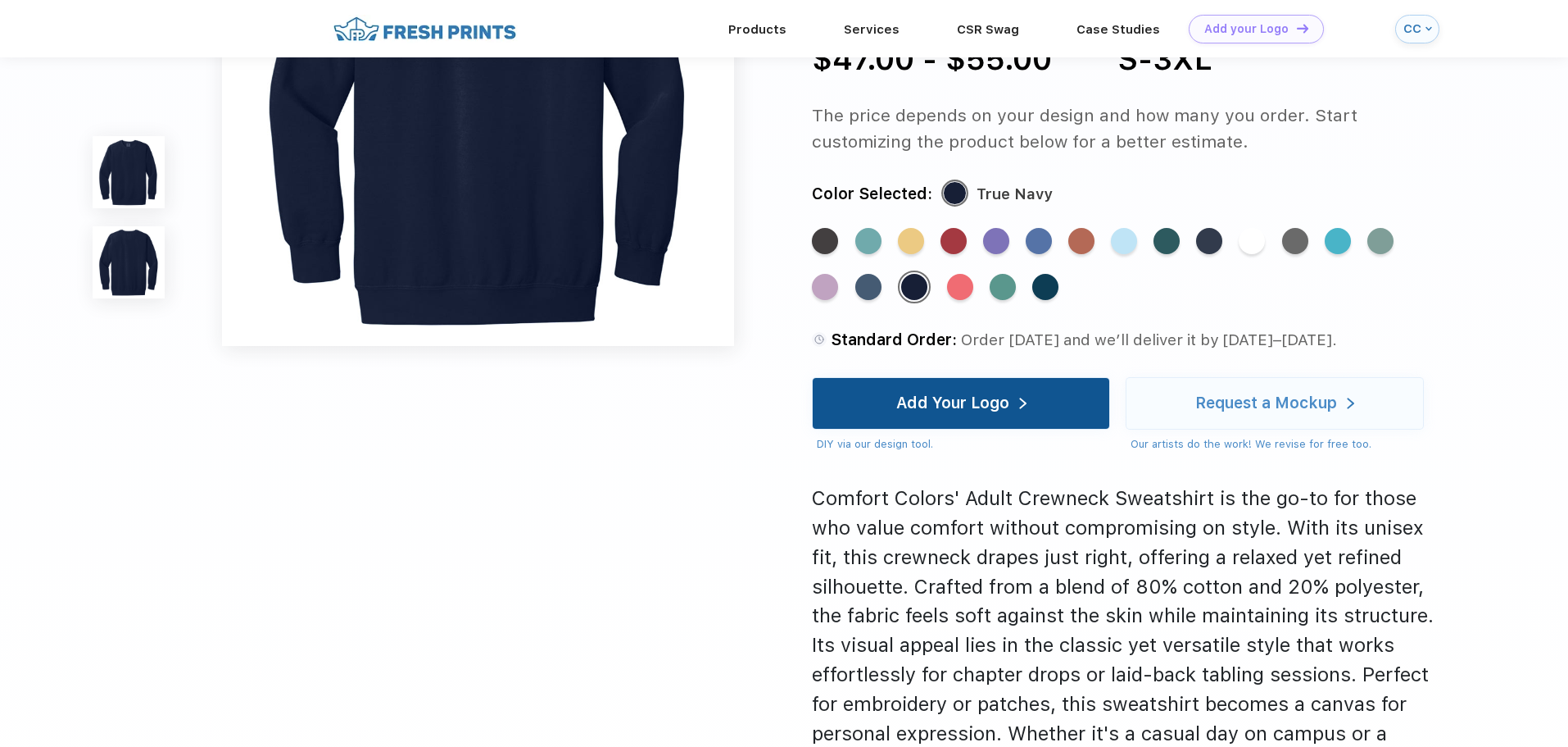
click at [995, 397] on div "Add Your Logo" at bounding box center [953, 403] width 113 height 17
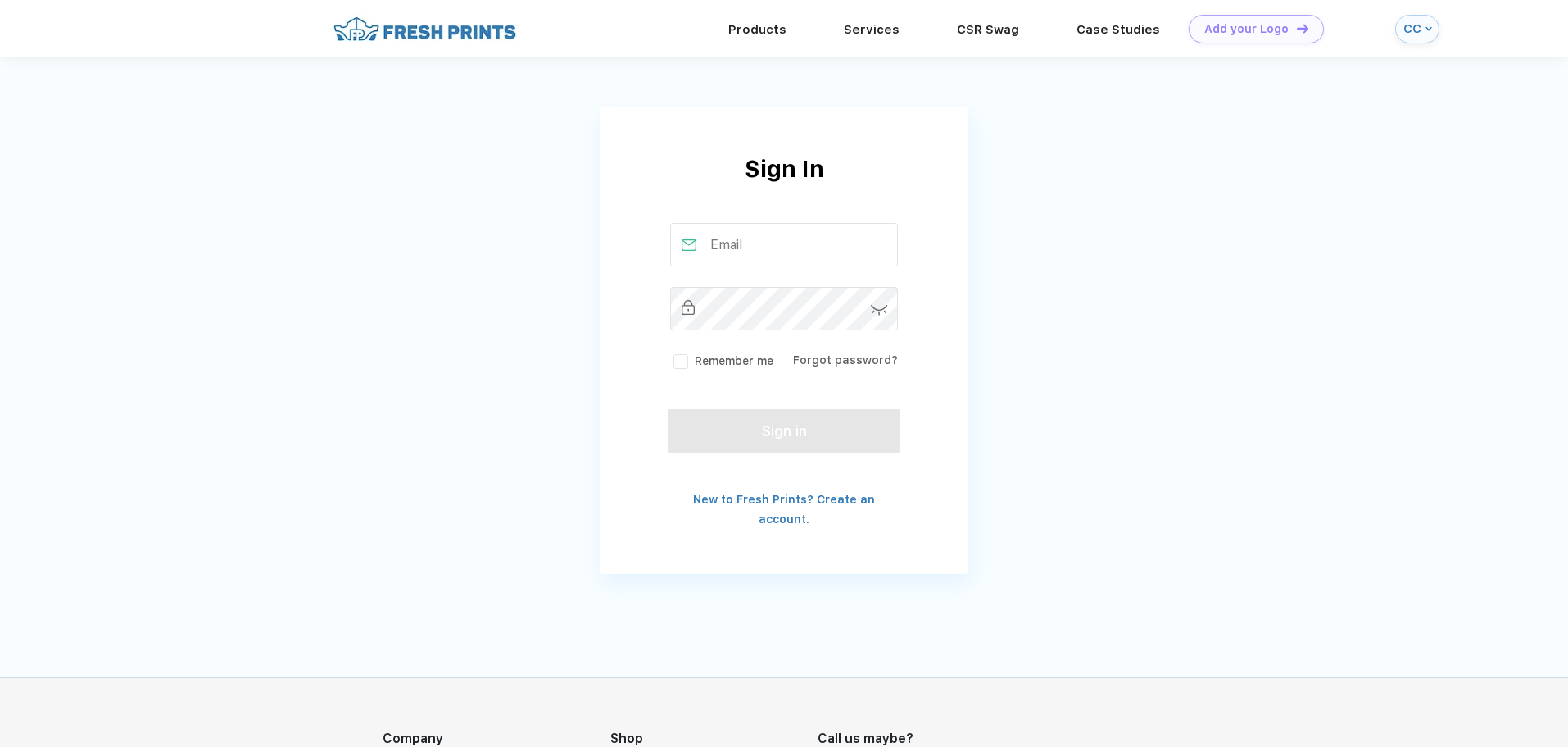
type input "carlincnw@gmail.com"
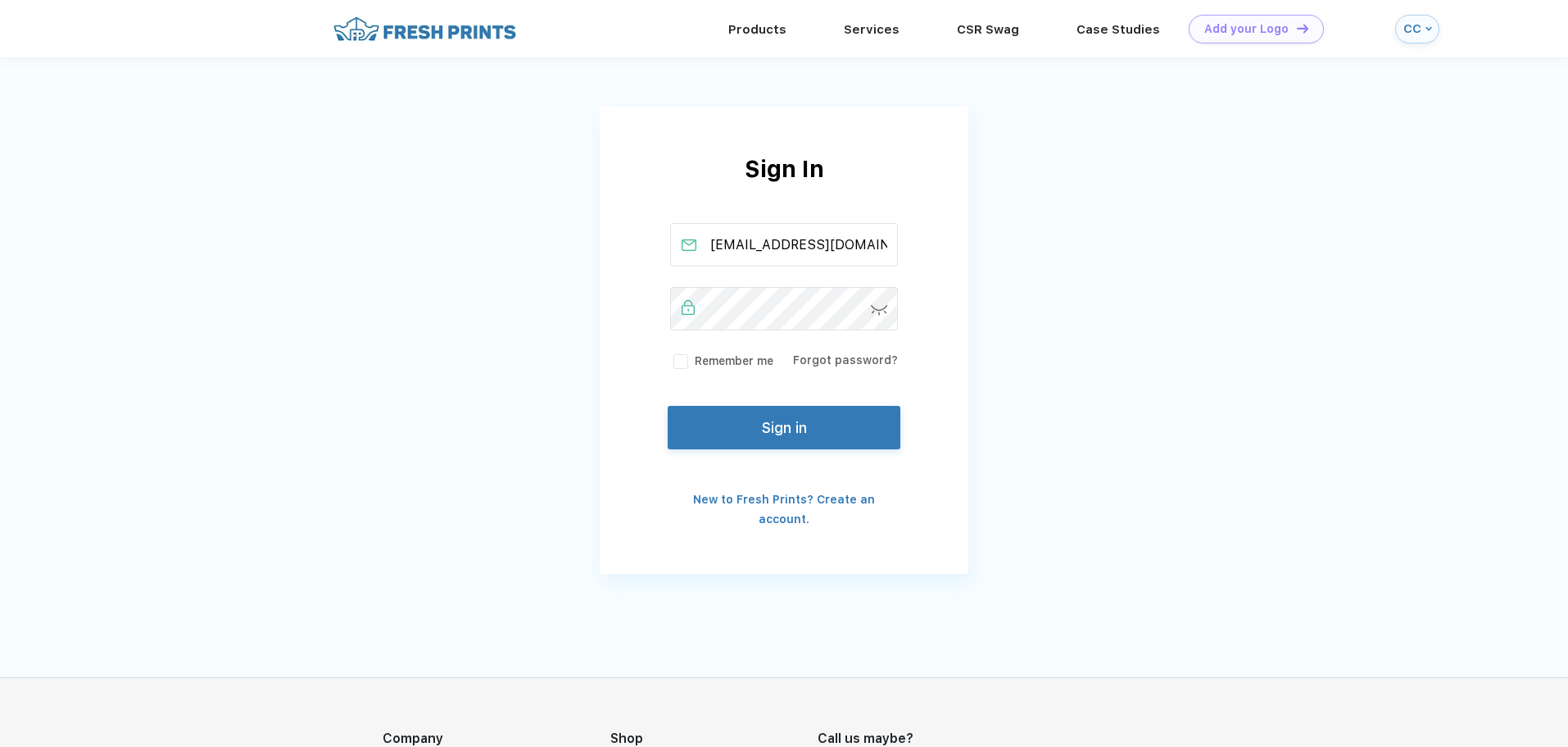
click at [796, 430] on button "Sign in" at bounding box center [784, 427] width 233 height 44
